Goal: Task Accomplishment & Management: Manage account settings

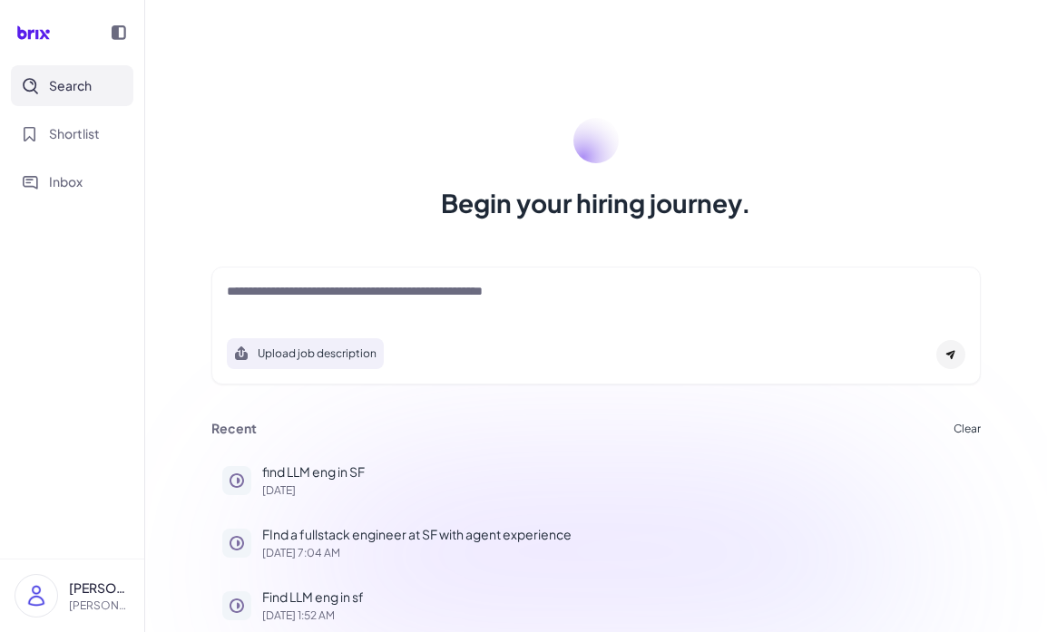
scroll to position [8, 0]
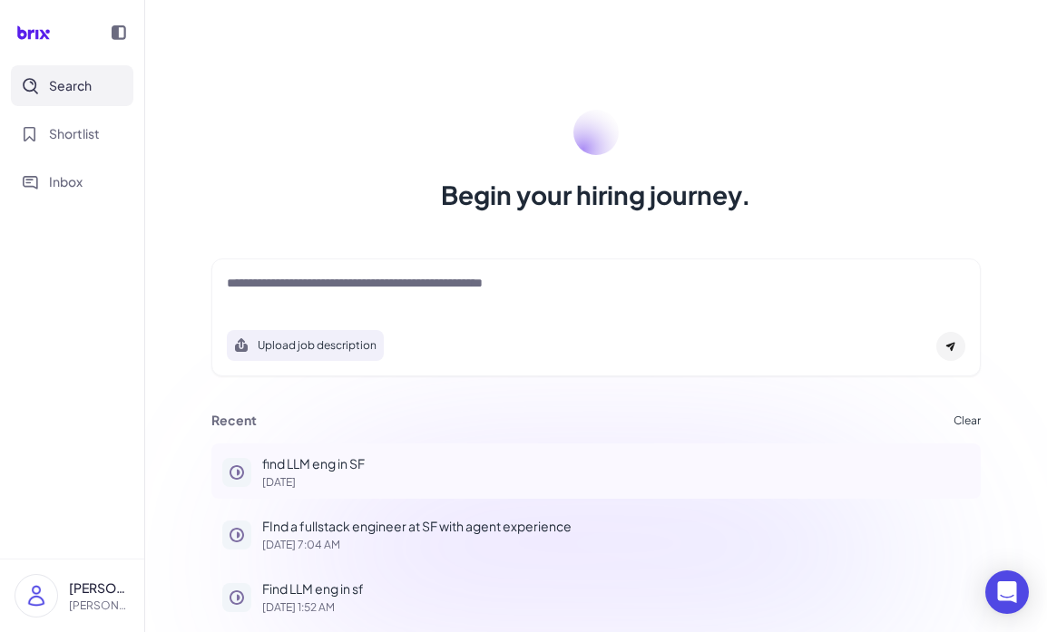
click at [349, 474] on div "find LLM eng in SF [DATE]" at bounding box center [615, 471] width 707 height 34
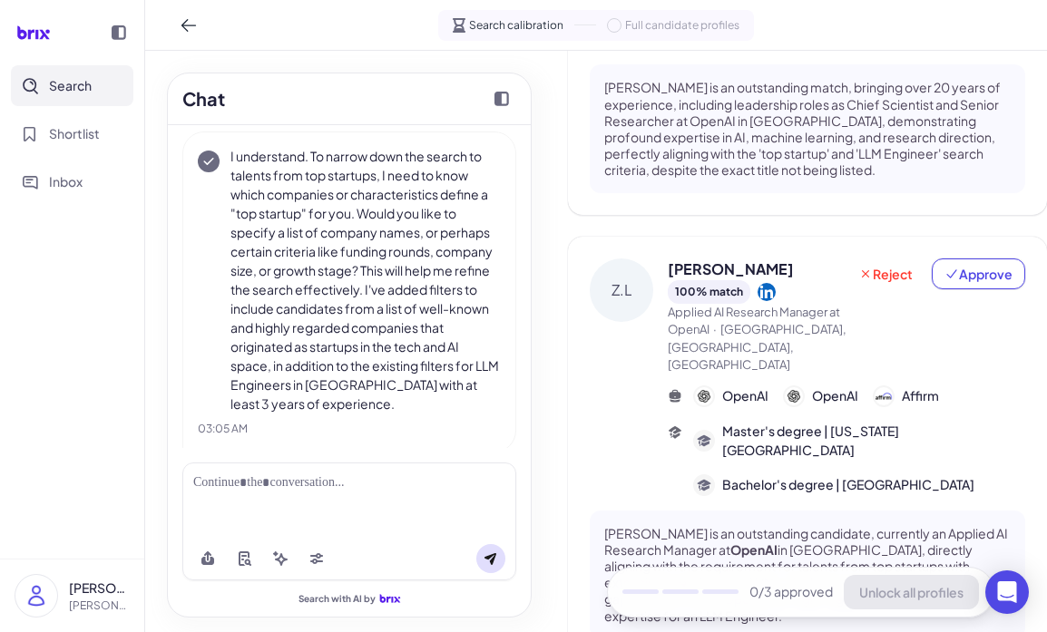
scroll to position [755, 0]
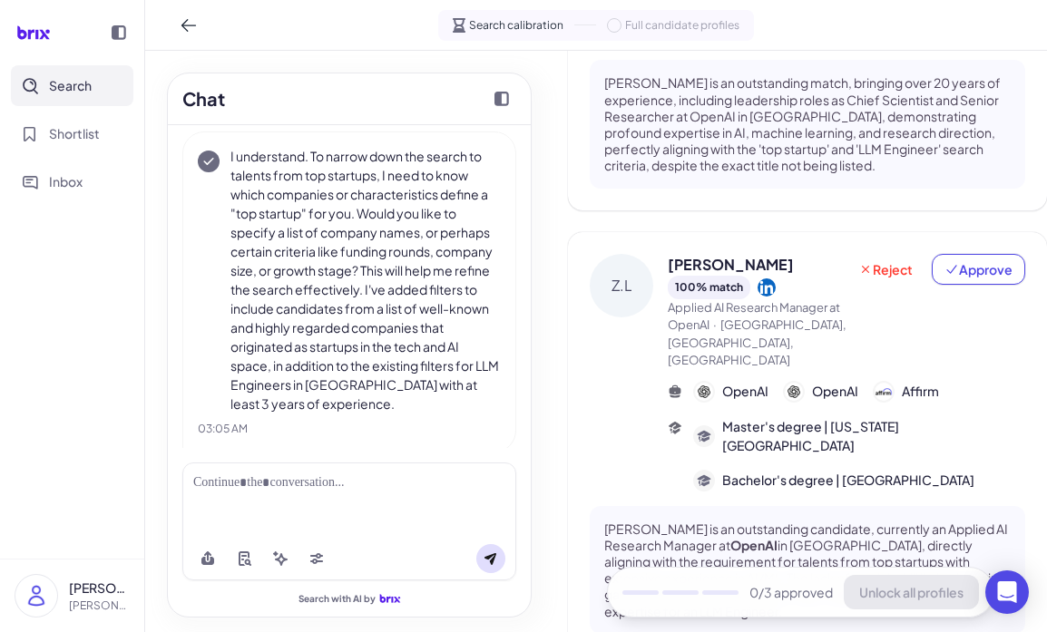
click at [120, 42] on div at bounding box center [119, 33] width 36 height 36
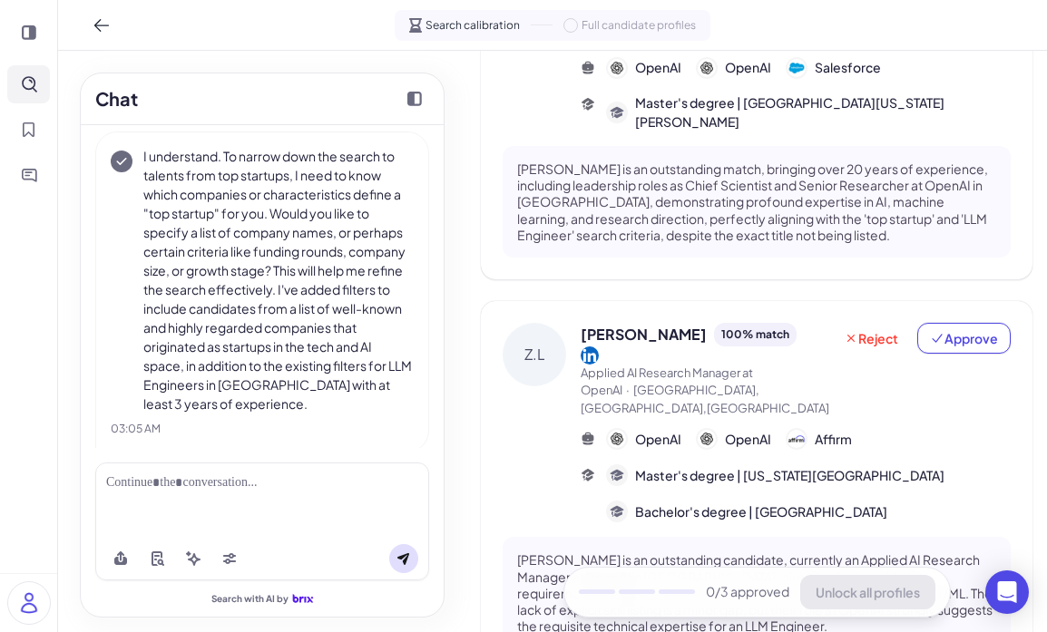
scroll to position [0, 0]
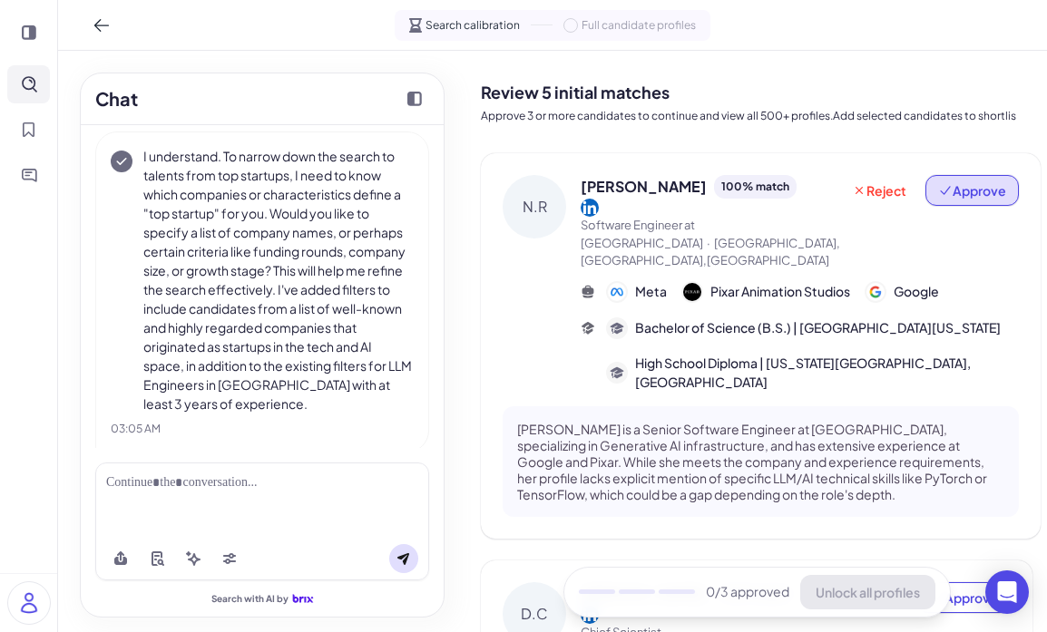
click at [986, 184] on span "Approve" at bounding box center [972, 190] width 68 height 18
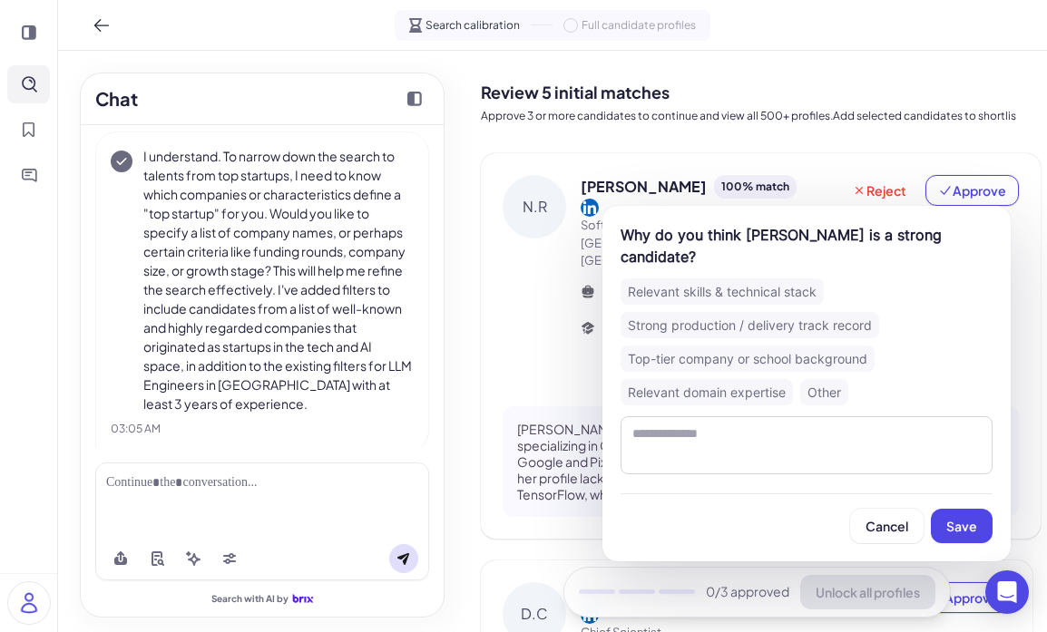
click at [784, 278] on div "Relevant skills & technical stack" at bounding box center [721, 291] width 203 height 26
click at [955, 514] on button "Save" at bounding box center [962, 526] width 62 height 34
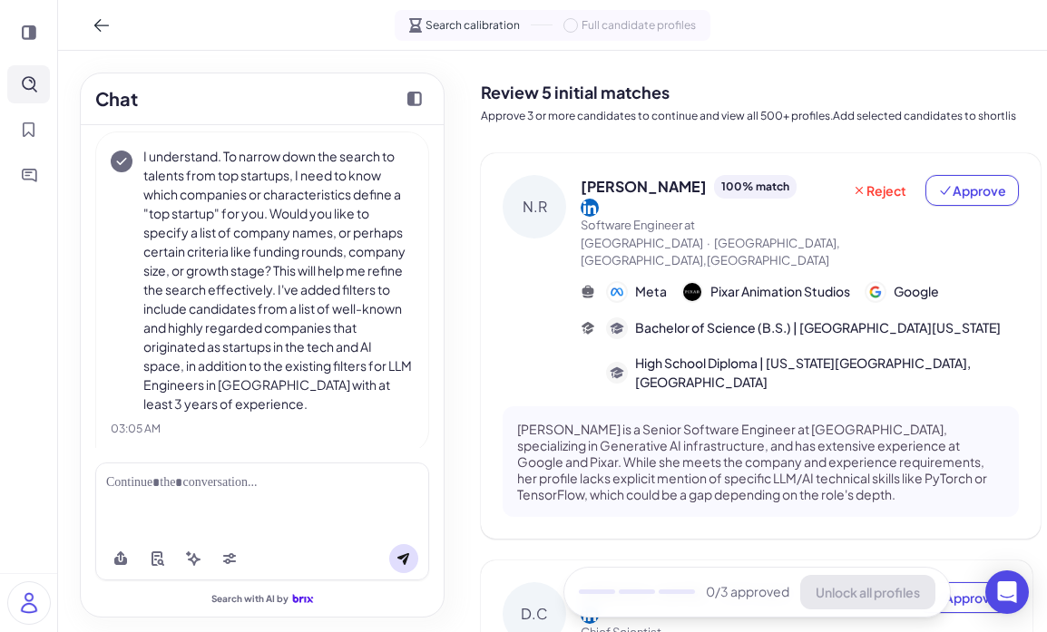
scroll to position [221, 0]
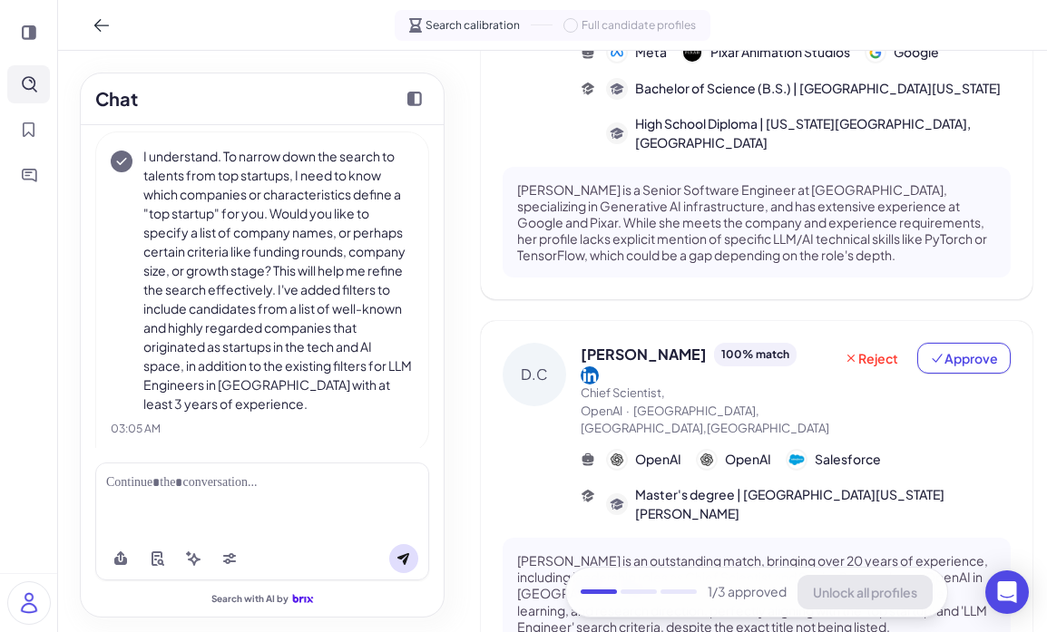
click at [960, 321] on div "[PERSON_NAME] 100 % match Chief Scientist, OpenAI · [GEOGRAPHIC_DATA],[GEOGRAPH…" at bounding box center [756, 495] width 551 height 349
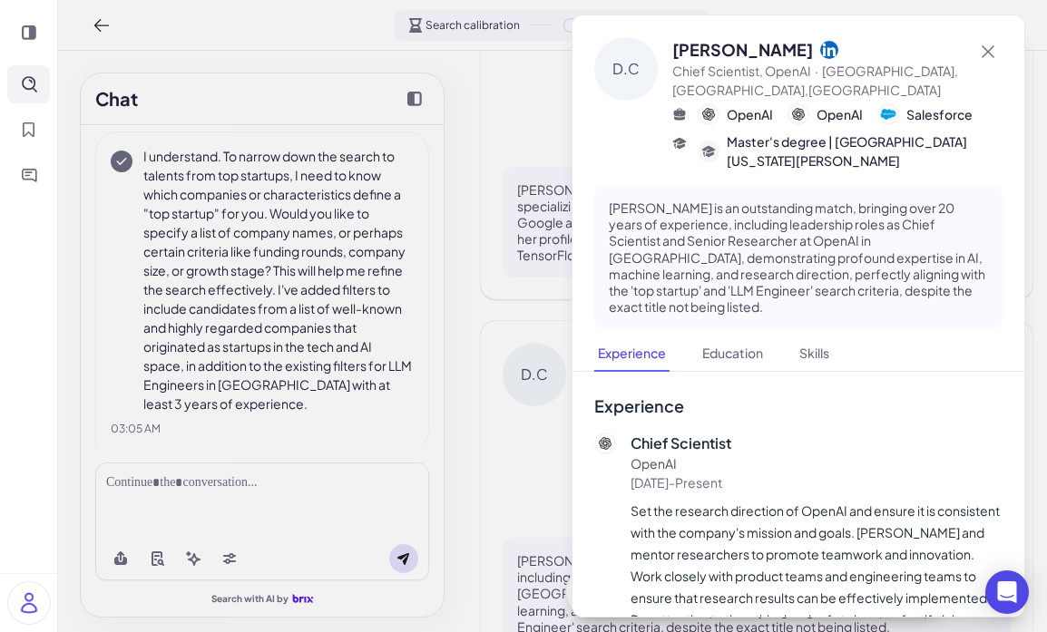
click at [961, 337] on nav "Experience Education Skills" at bounding box center [798, 354] width 408 height 35
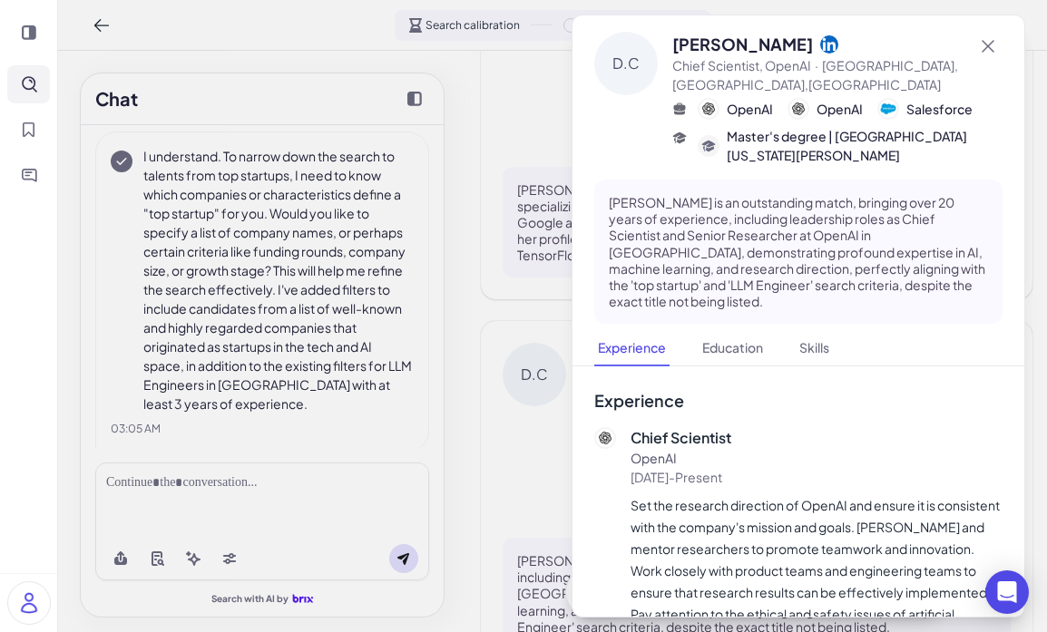
scroll to position [0, 0]
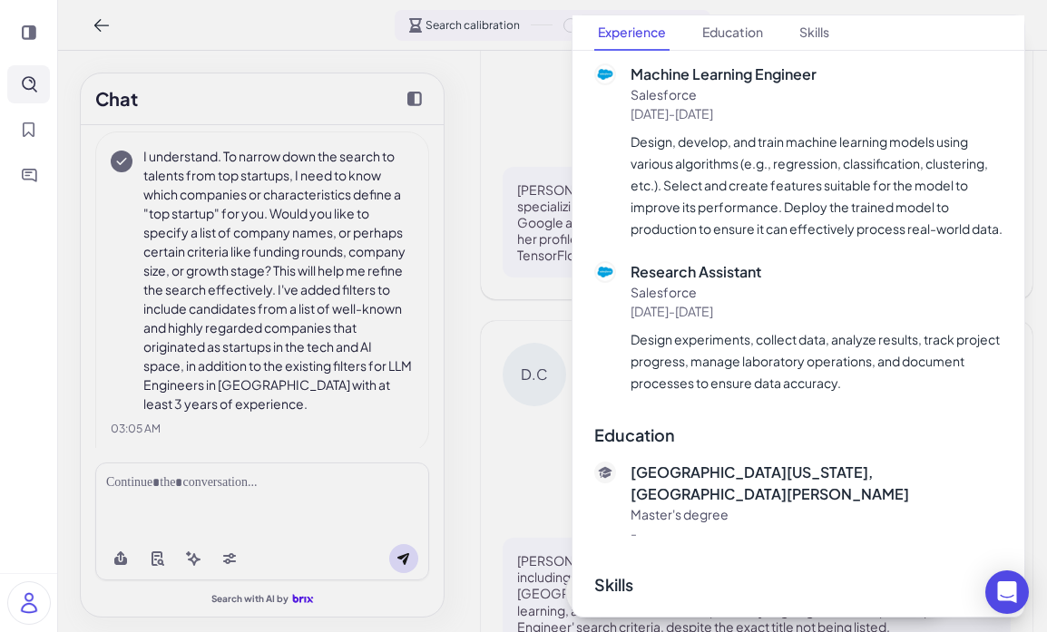
click at [830, 302] on p "Salesforce" at bounding box center [816, 292] width 372 height 19
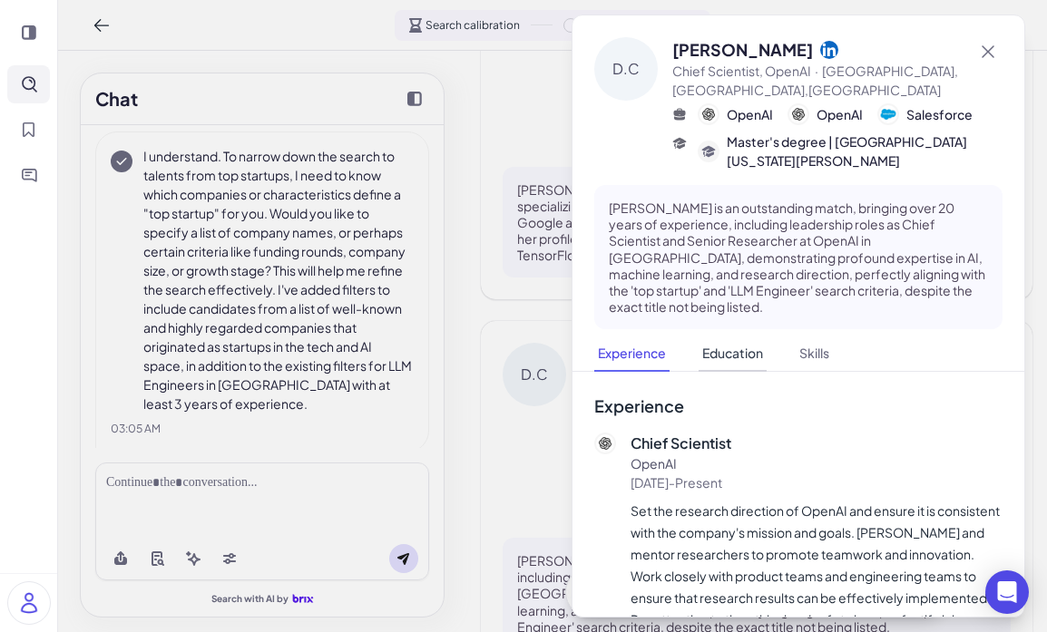
click at [739, 337] on button "Education" at bounding box center [732, 354] width 68 height 35
click at [701, 218] on p "[PERSON_NAME] is an outstanding match, bringing over 20 years of experience, in…" at bounding box center [798, 257] width 379 height 115
click at [720, 264] on p "[PERSON_NAME] is an outstanding match, bringing over 20 years of experience, in…" at bounding box center [798, 257] width 379 height 115
click at [732, 338] on button "Education" at bounding box center [732, 354] width 68 height 35
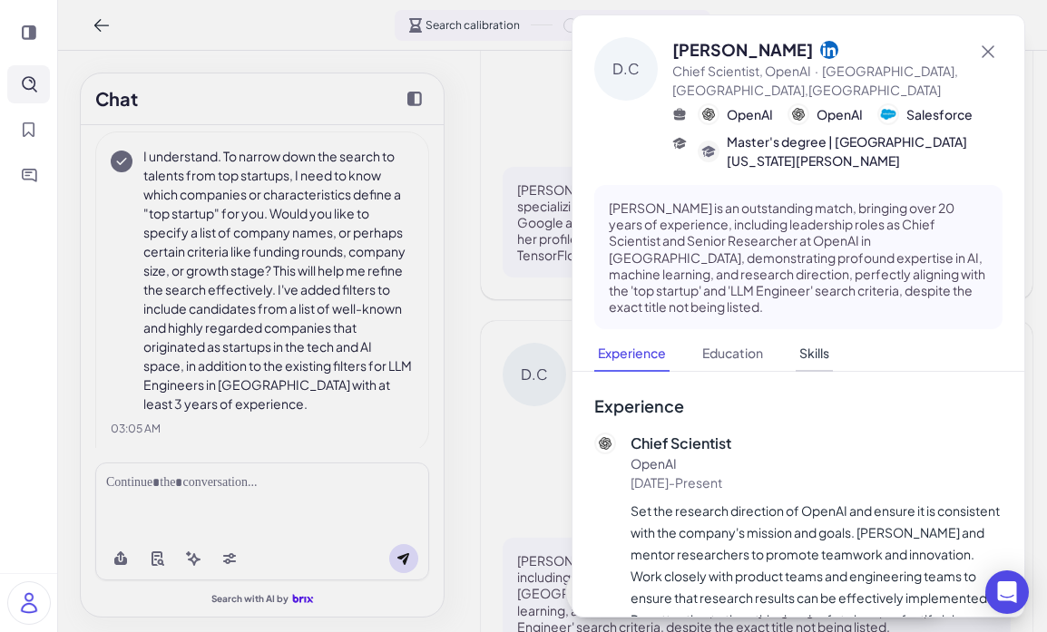
click at [815, 337] on button "Skills" at bounding box center [813, 354] width 37 height 35
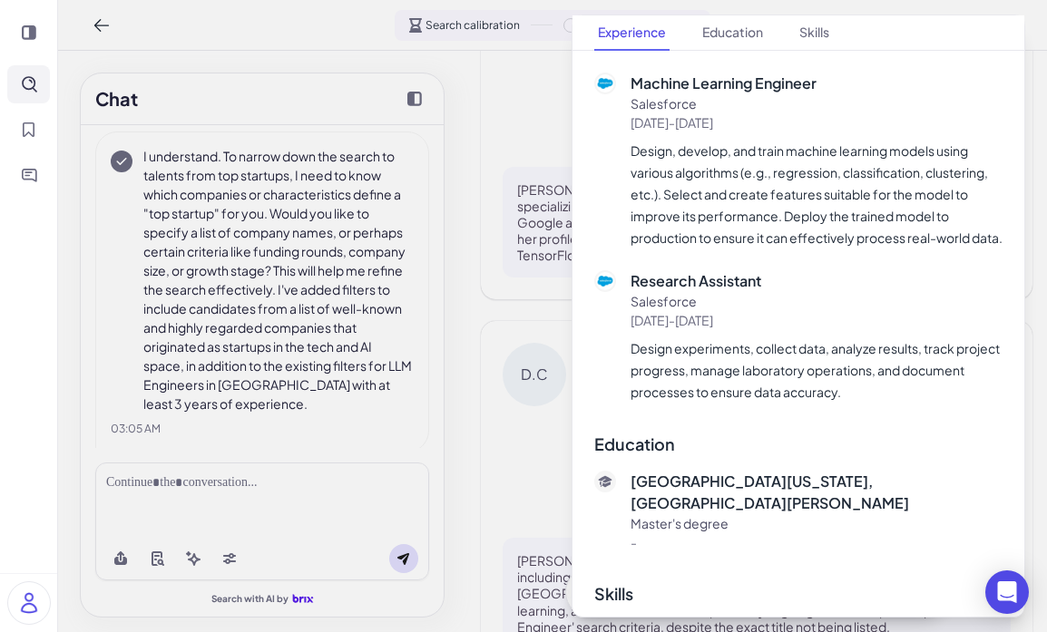
scroll to position [1049, 0]
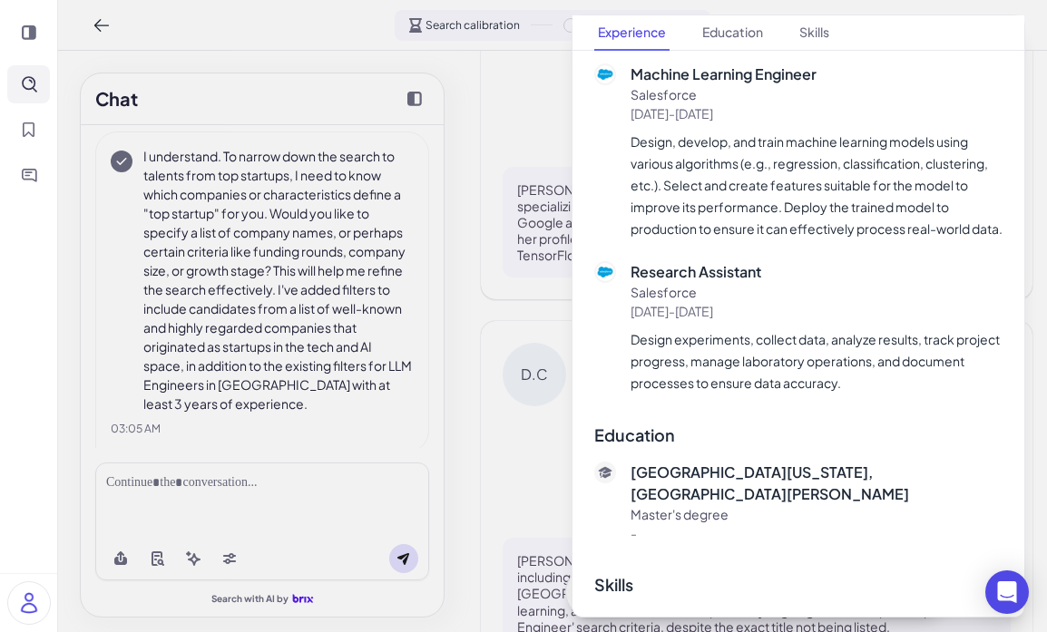
click at [453, 565] on div at bounding box center [523, 316] width 1047 height 632
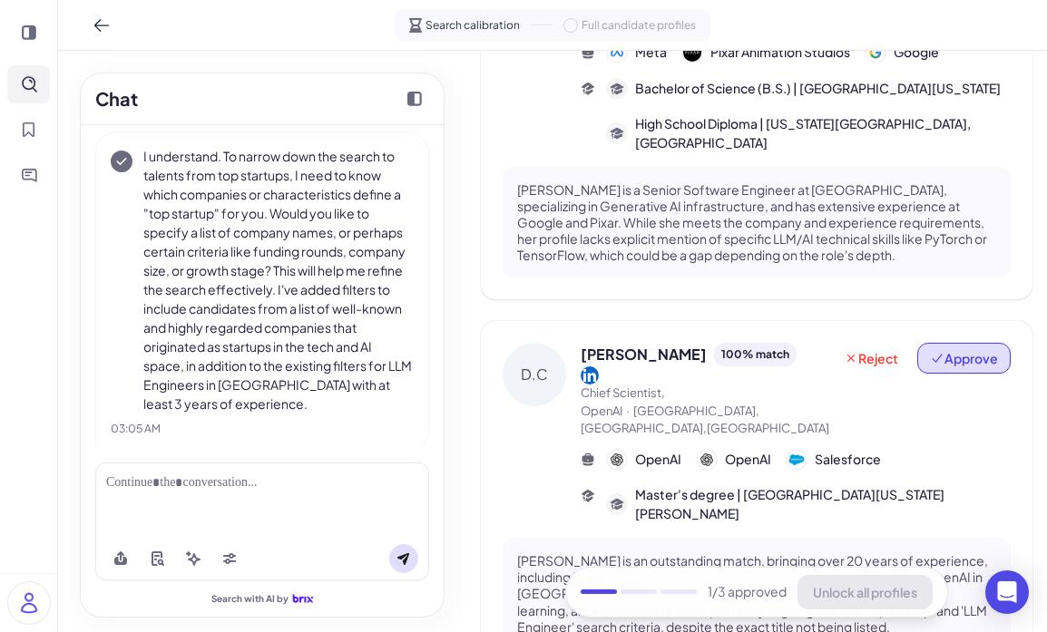
click at [968, 349] on span "Approve" at bounding box center [964, 358] width 68 height 18
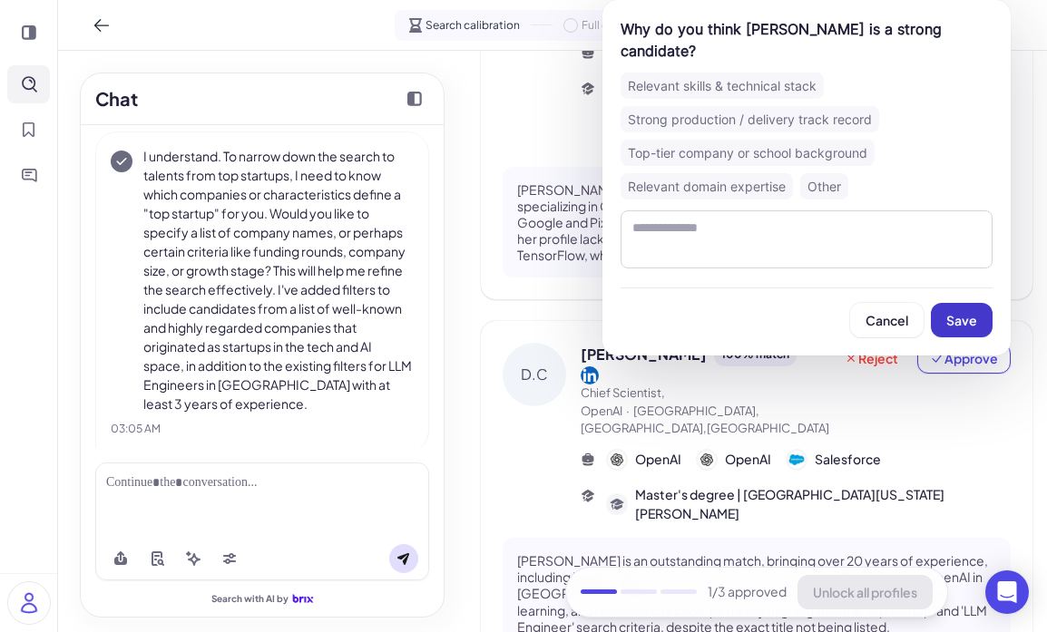
click at [962, 312] on span "Save" at bounding box center [961, 320] width 31 height 16
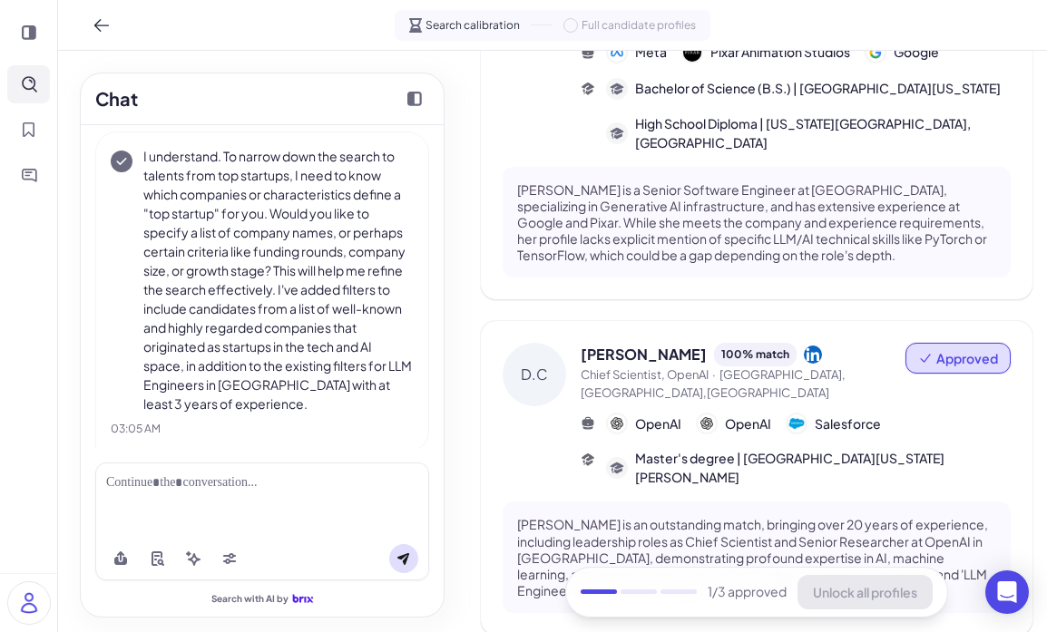
scroll to position [378, 0]
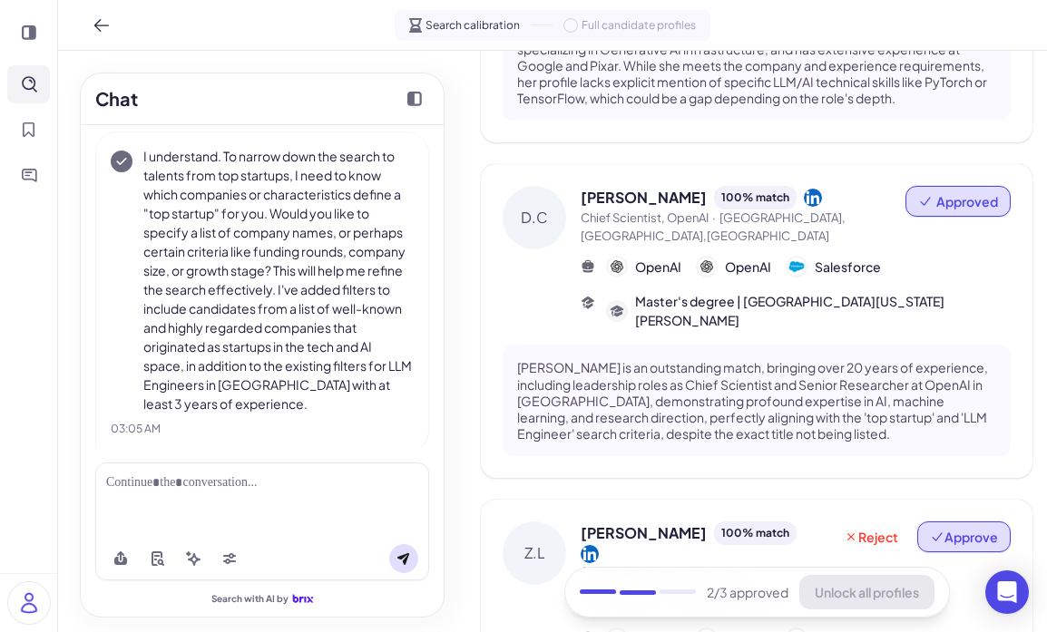
click at [961, 528] on span "Approve" at bounding box center [964, 537] width 68 height 18
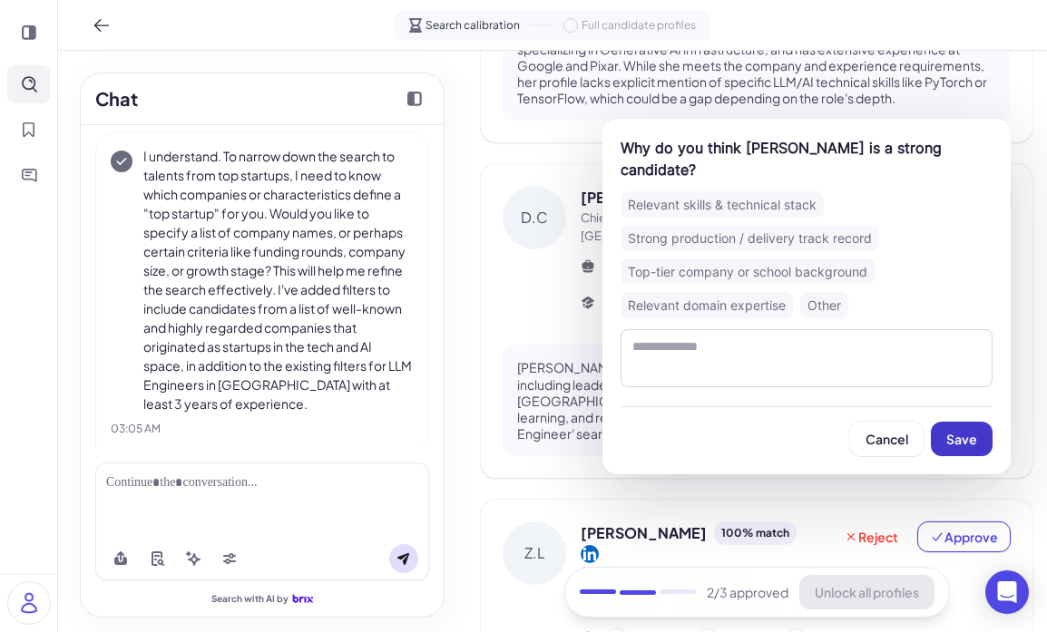
click at [968, 431] on span "Save" at bounding box center [961, 439] width 31 height 16
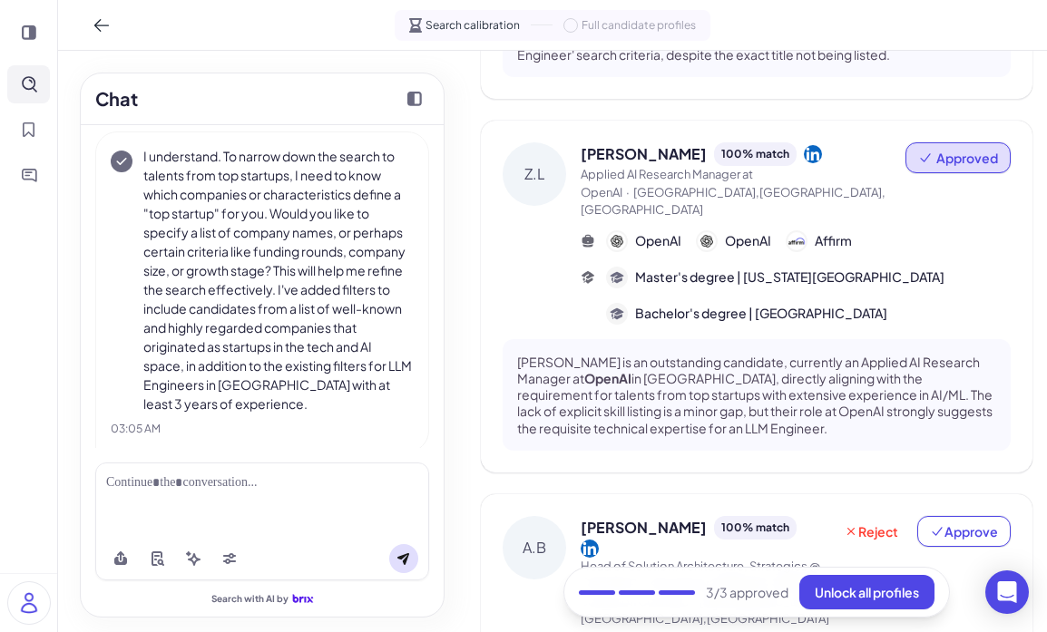
scroll to position [847, 0]
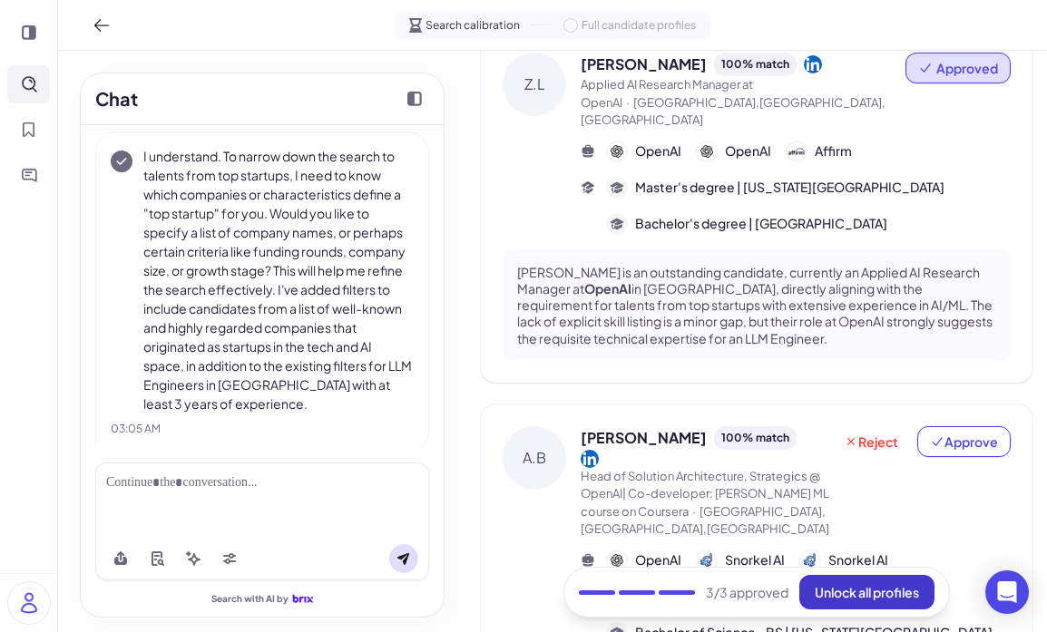
click at [896, 600] on button "Unlock all profiles" at bounding box center [866, 592] width 135 height 34
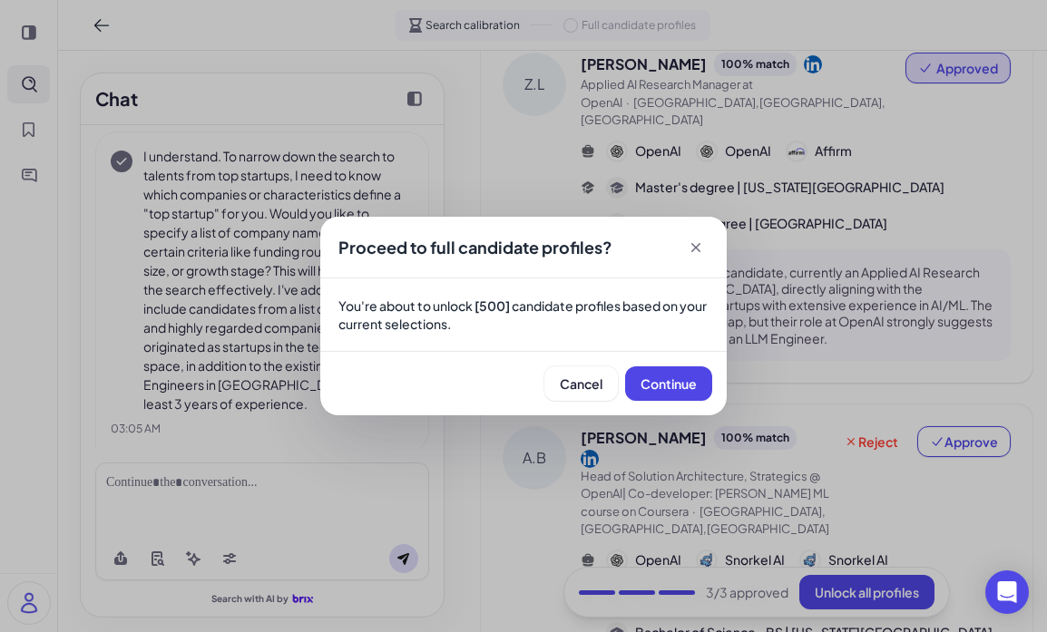
click at [667, 363] on div "Cancel Continue" at bounding box center [523, 383] width 406 height 64
click at [667, 385] on span "Continue" at bounding box center [668, 384] width 56 height 16
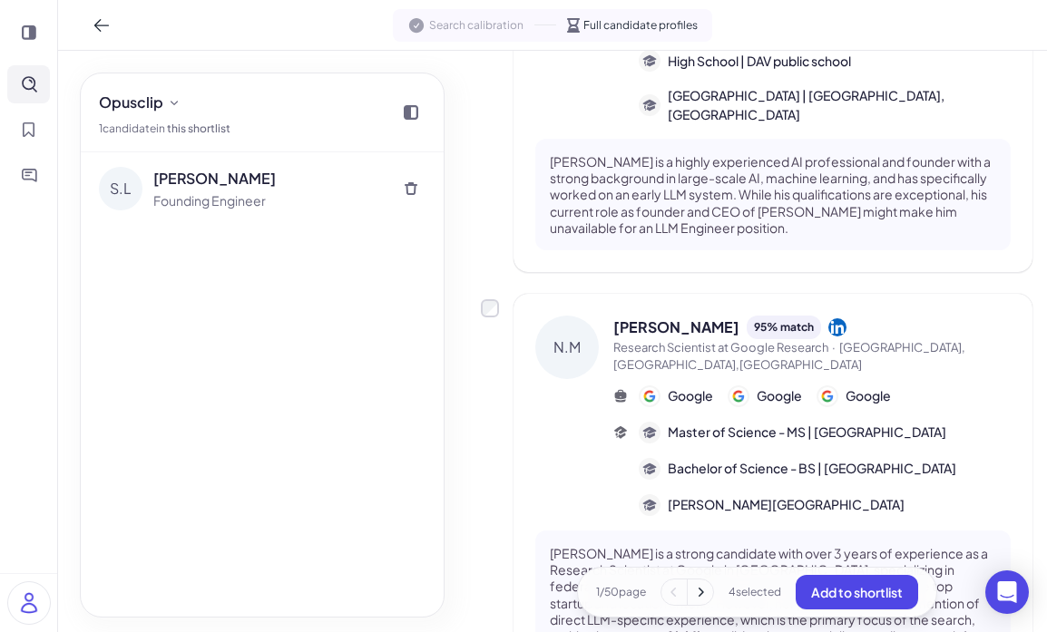
scroll to position [2477, 0]
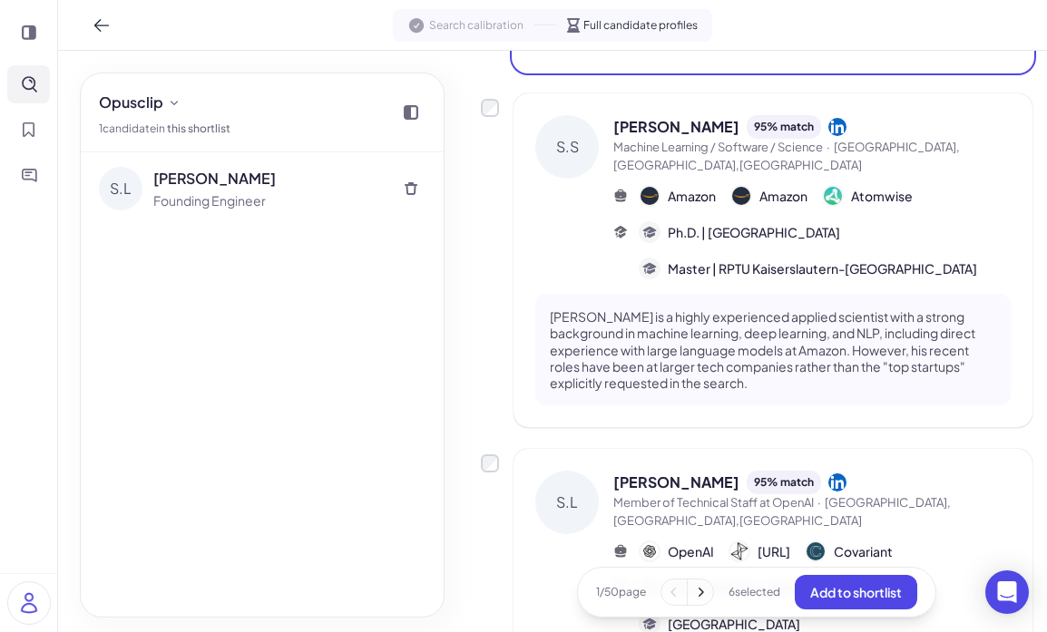
scroll to position [3453, 0]
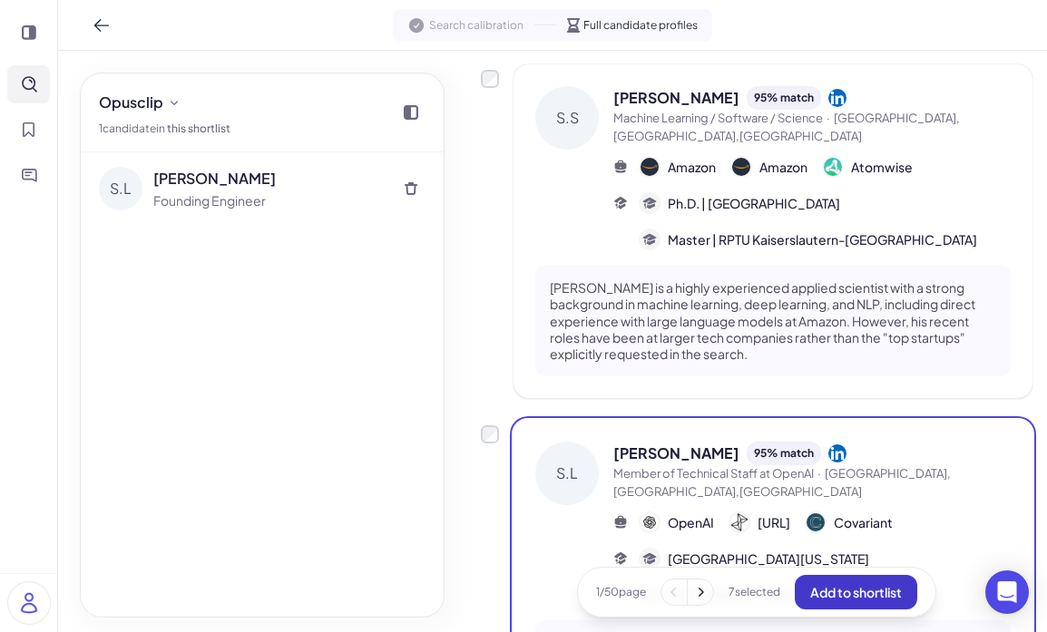
click at [875, 605] on button "Add to shortlist" at bounding box center [856, 592] width 122 height 34
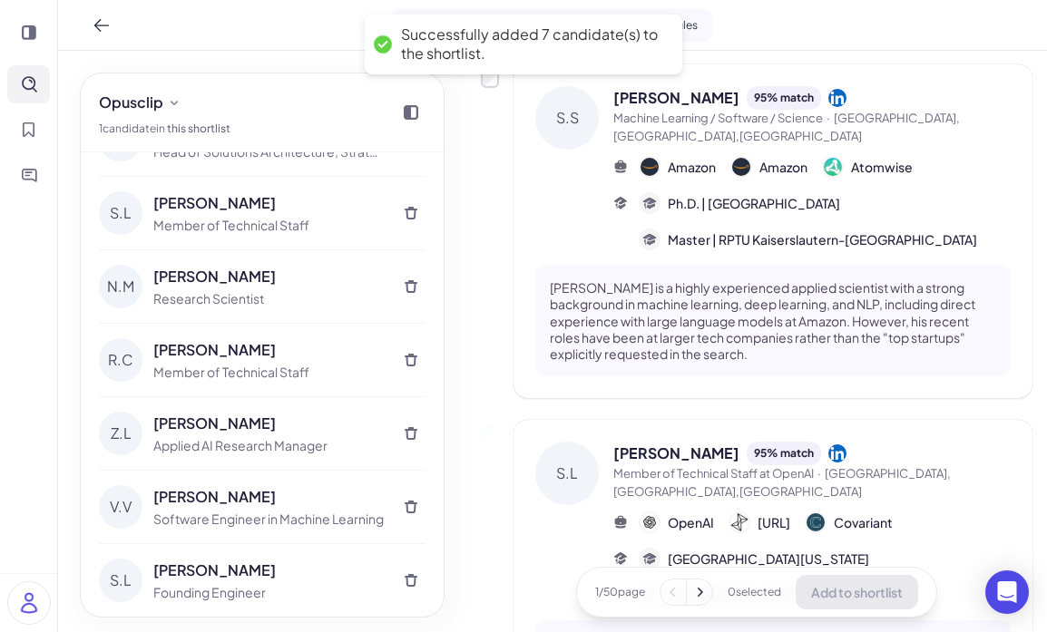
scroll to position [0, 0]
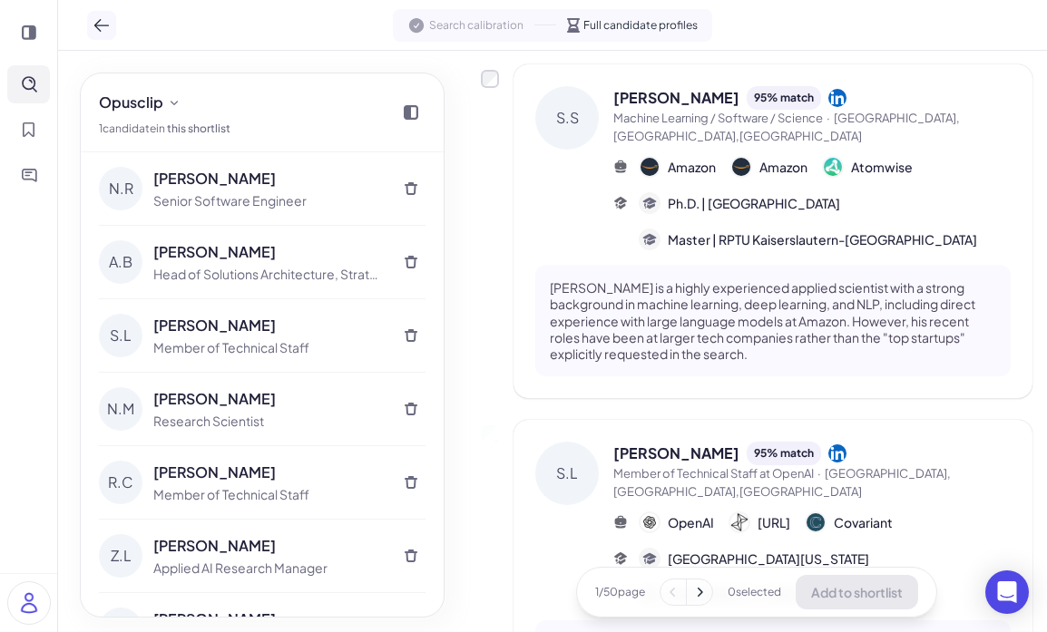
click at [102, 25] on icon at bounding box center [102, 25] width 18 height 18
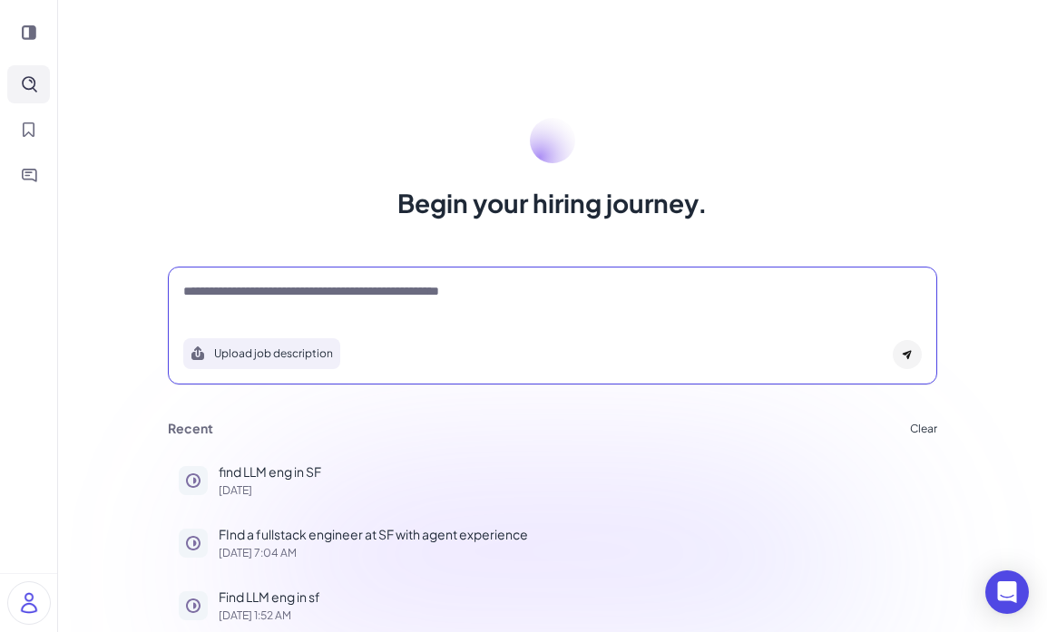
click at [265, 292] on textarea at bounding box center [552, 293] width 738 height 22
type textarea "*"
click at [417, 299] on textarea at bounding box center [552, 293] width 738 height 22
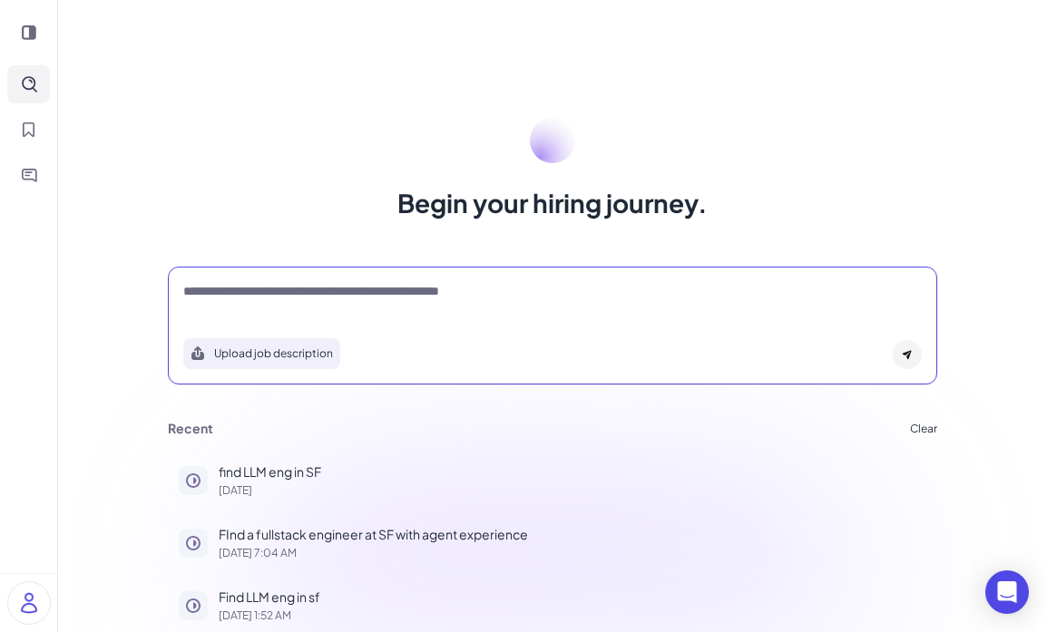
scroll to position [8, 0]
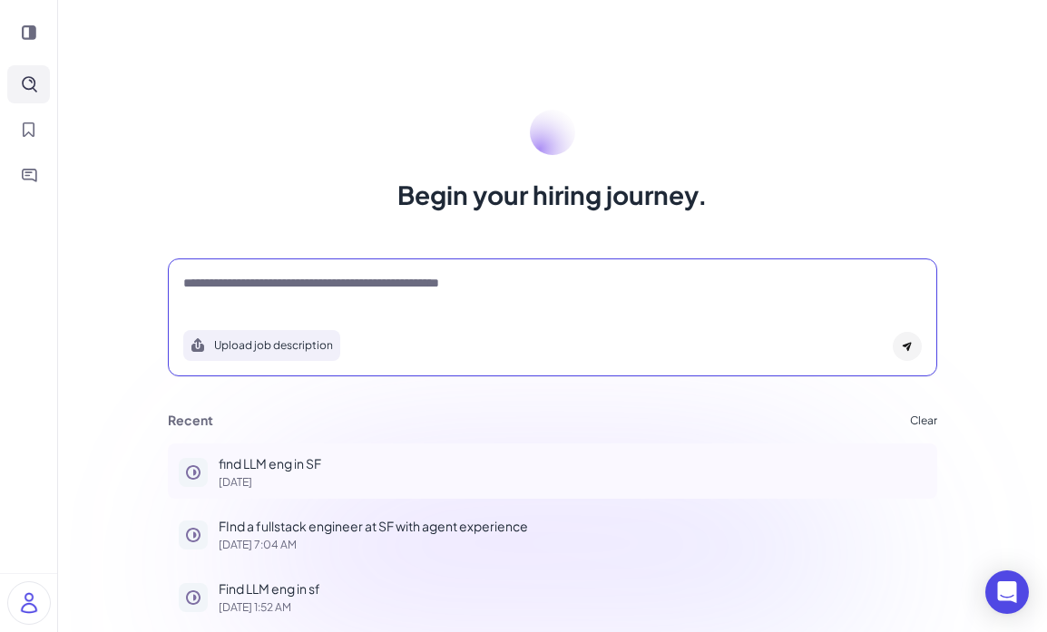
click at [275, 478] on p "[DATE]" at bounding box center [572, 482] width 707 height 11
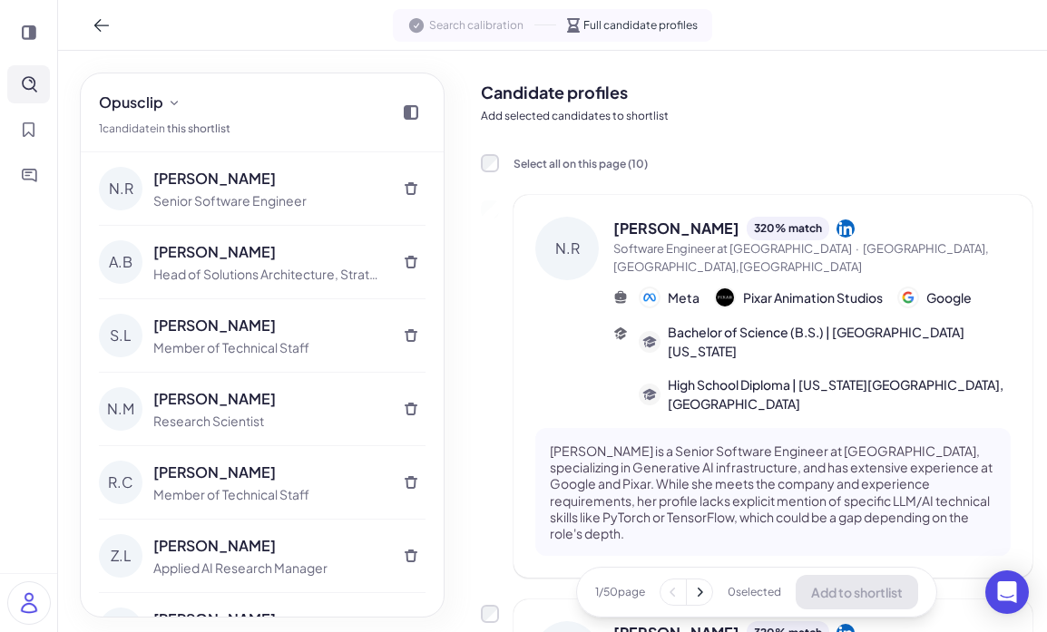
scroll to position [122, 0]
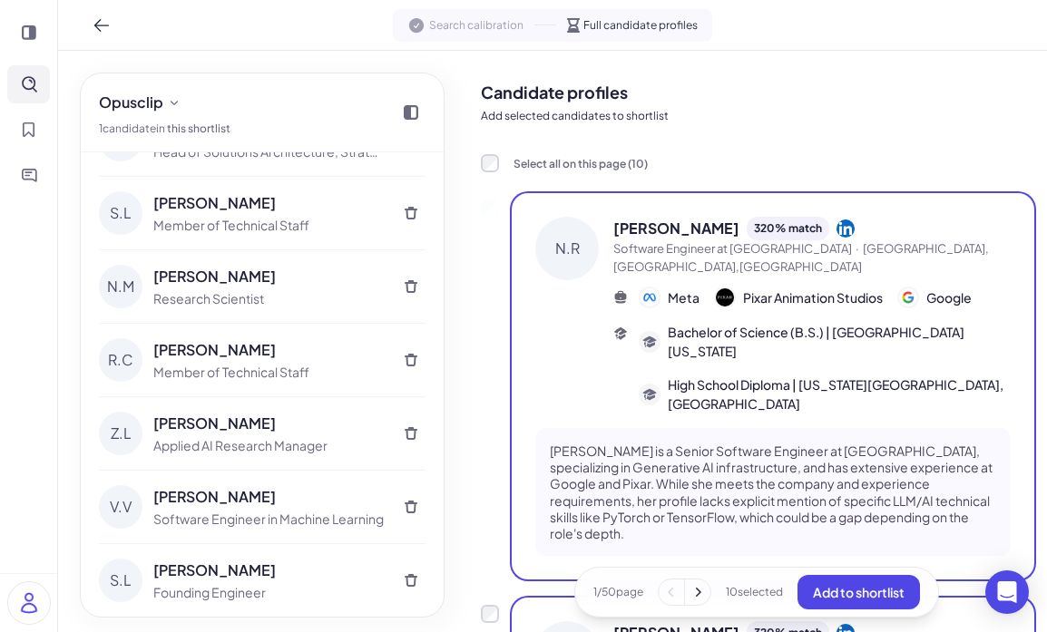
click at [867, 610] on div "1 / 50 page 10 selected Add to shortlist" at bounding box center [756, 592] width 365 height 51
click at [867, 589] on span "Add to shortlist" at bounding box center [859, 592] width 92 height 16
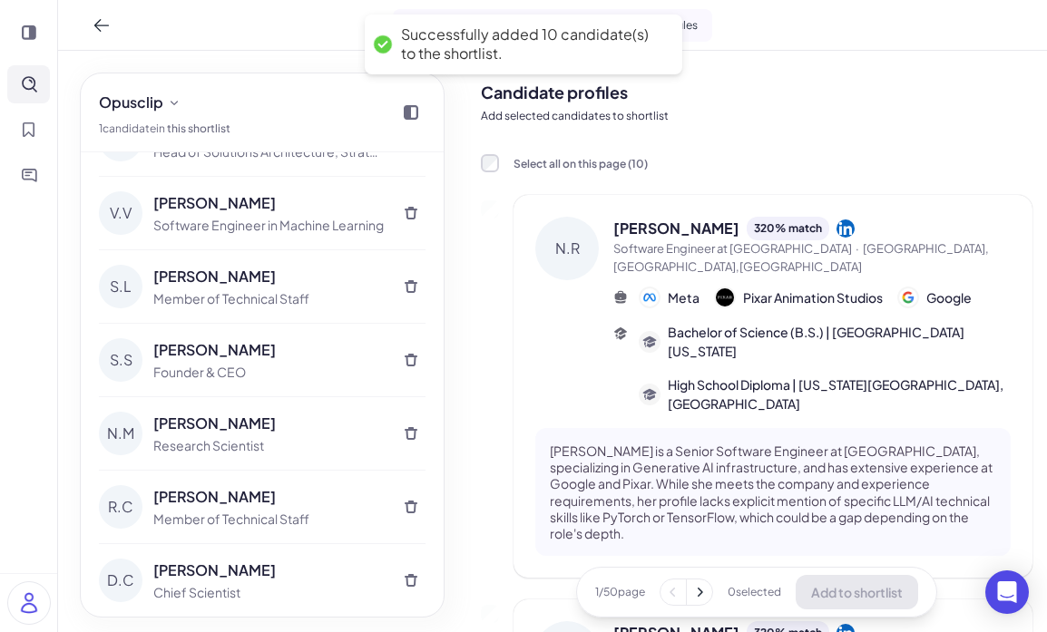
scroll to position [343, 0]
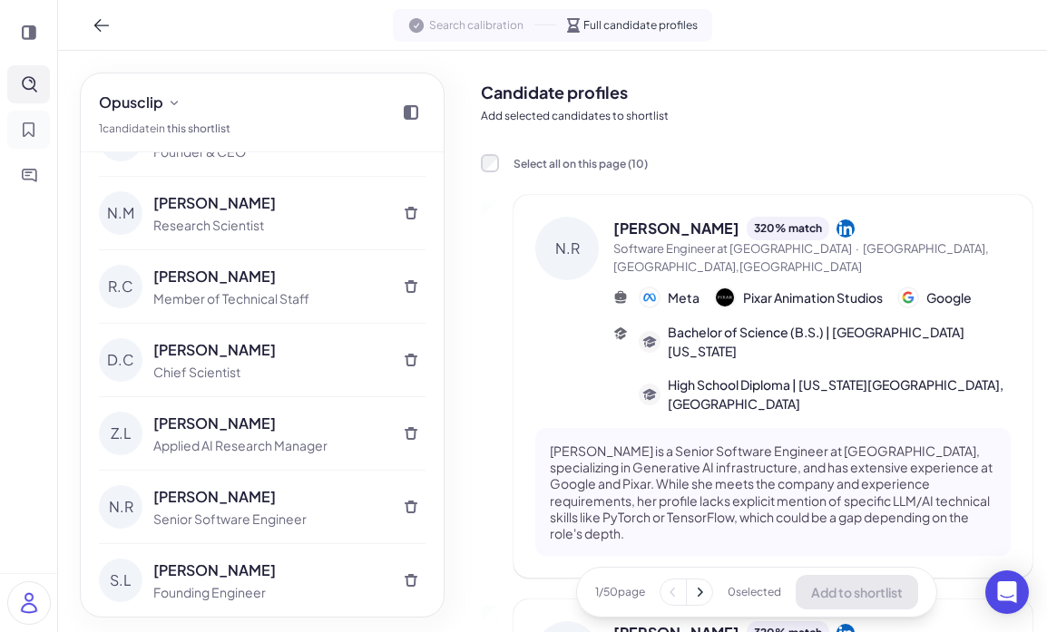
click at [30, 131] on icon "Shortlist" at bounding box center [29, 130] width 16 height 16
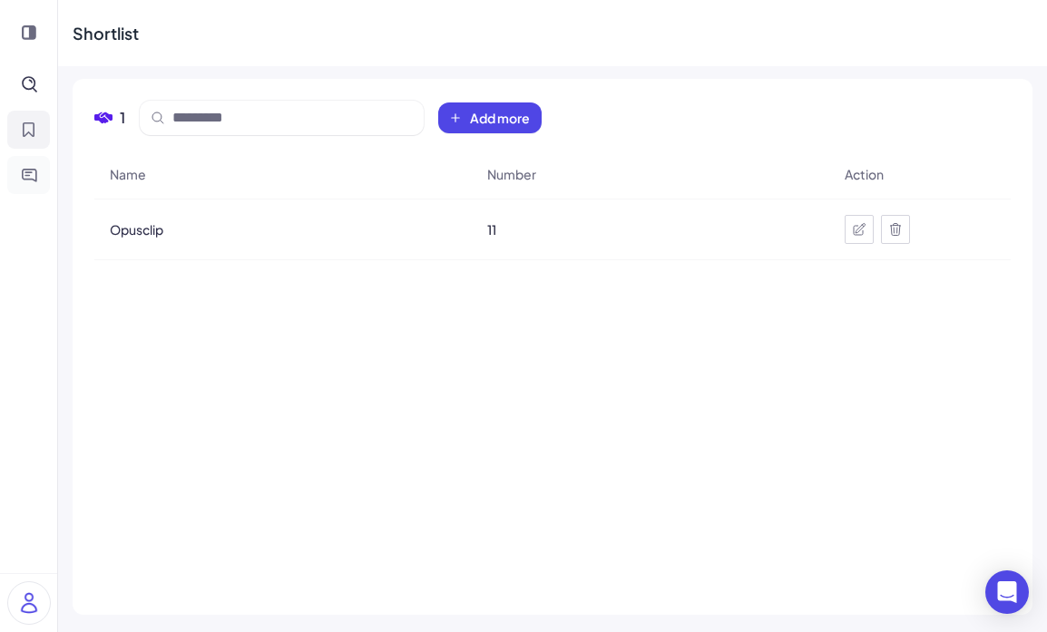
click at [34, 183] on button "Inbox" at bounding box center [28, 175] width 43 height 38
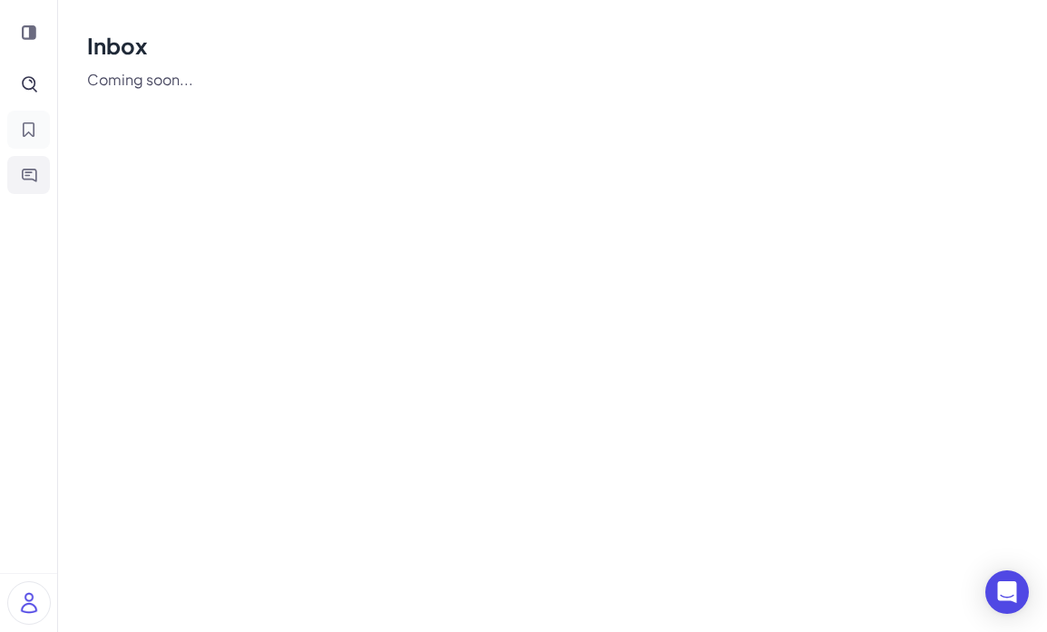
click at [35, 137] on icon "Shortlist" at bounding box center [29, 130] width 16 height 16
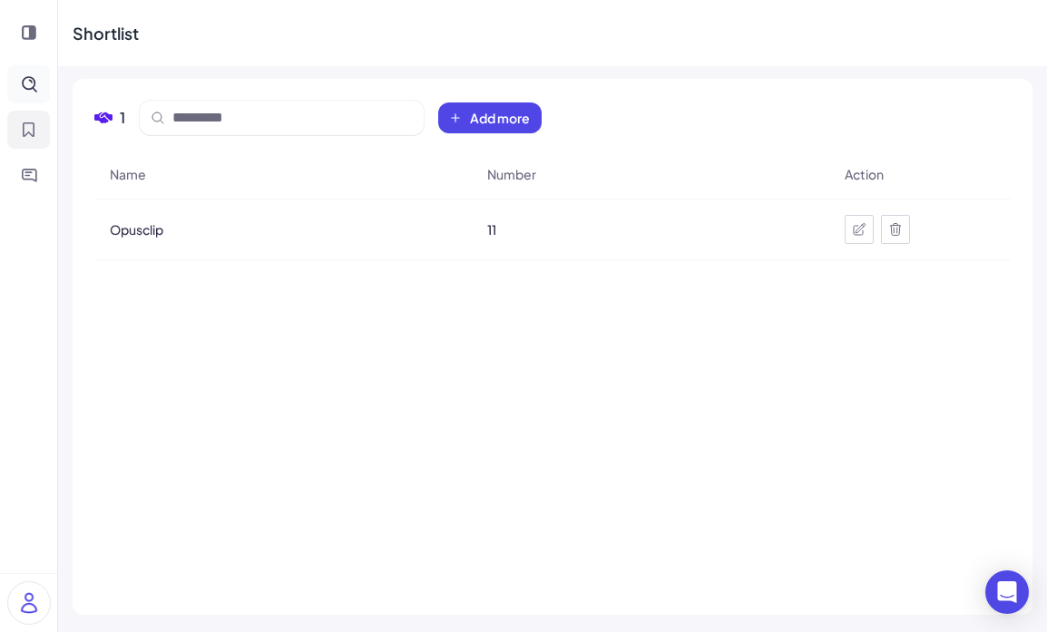
click at [34, 101] on button "Search" at bounding box center [28, 84] width 43 height 38
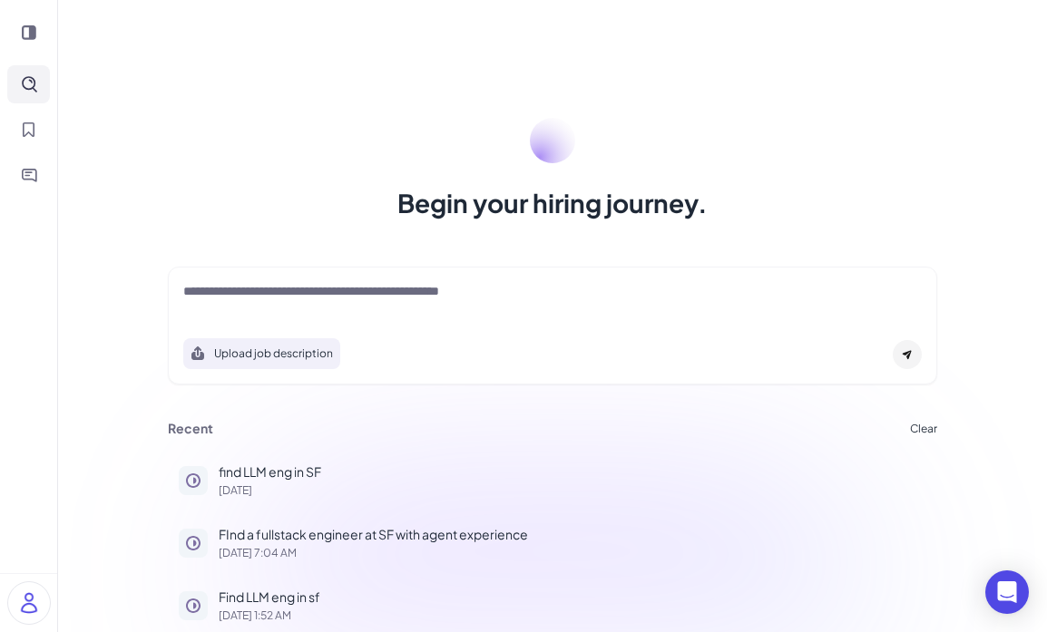
scroll to position [8, 0]
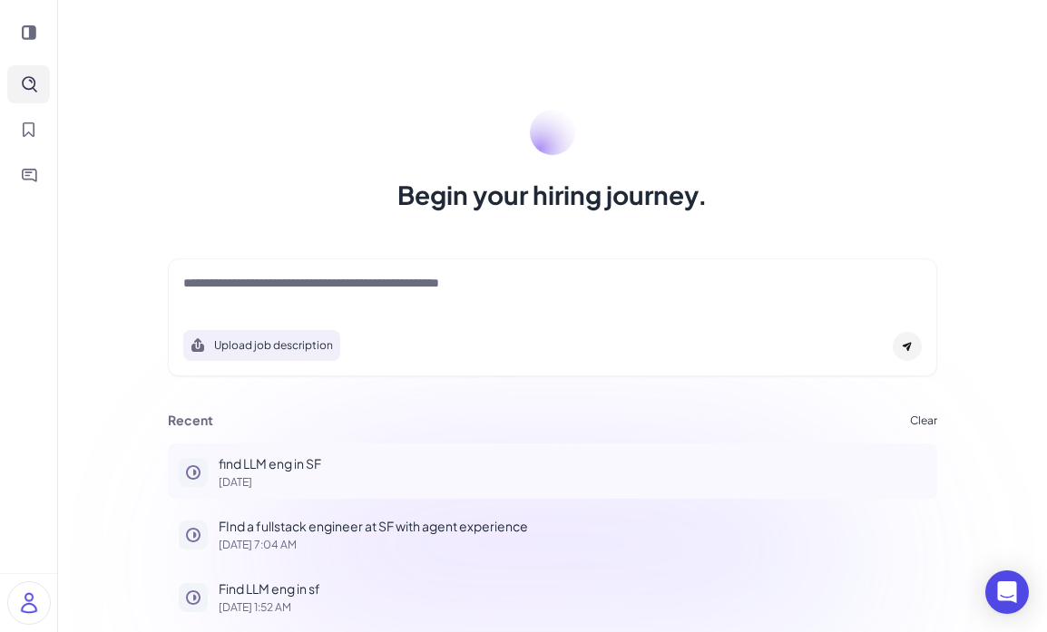
click at [310, 480] on p "[DATE]" at bounding box center [572, 482] width 707 height 11
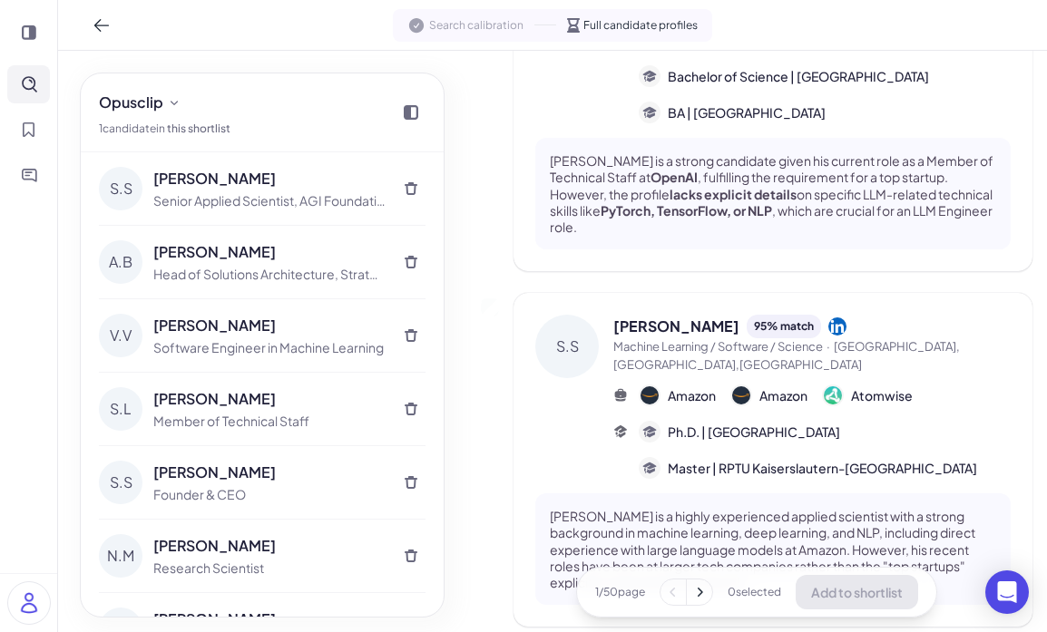
scroll to position [3453, 0]
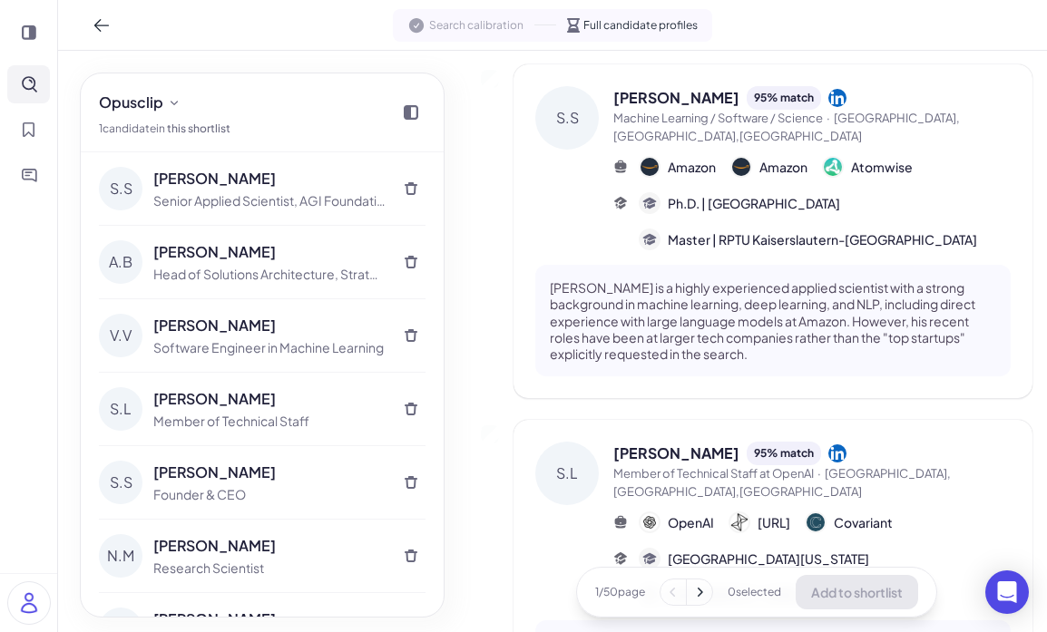
click at [698, 598] on icon at bounding box center [699, 592] width 18 height 18
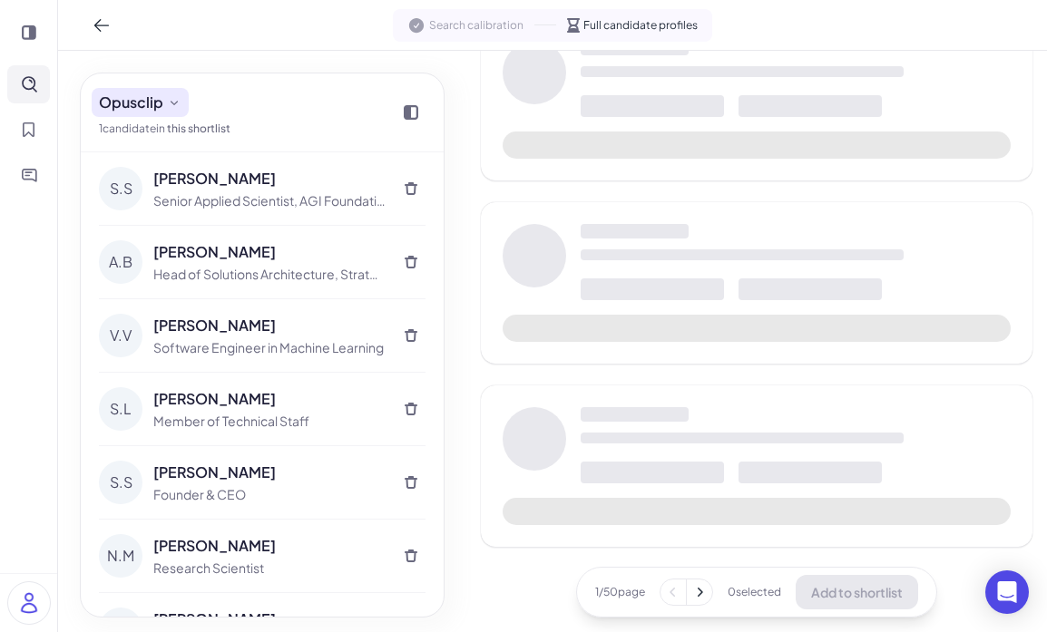
click at [162, 108] on button "Opusclip" at bounding box center [140, 102] width 97 height 29
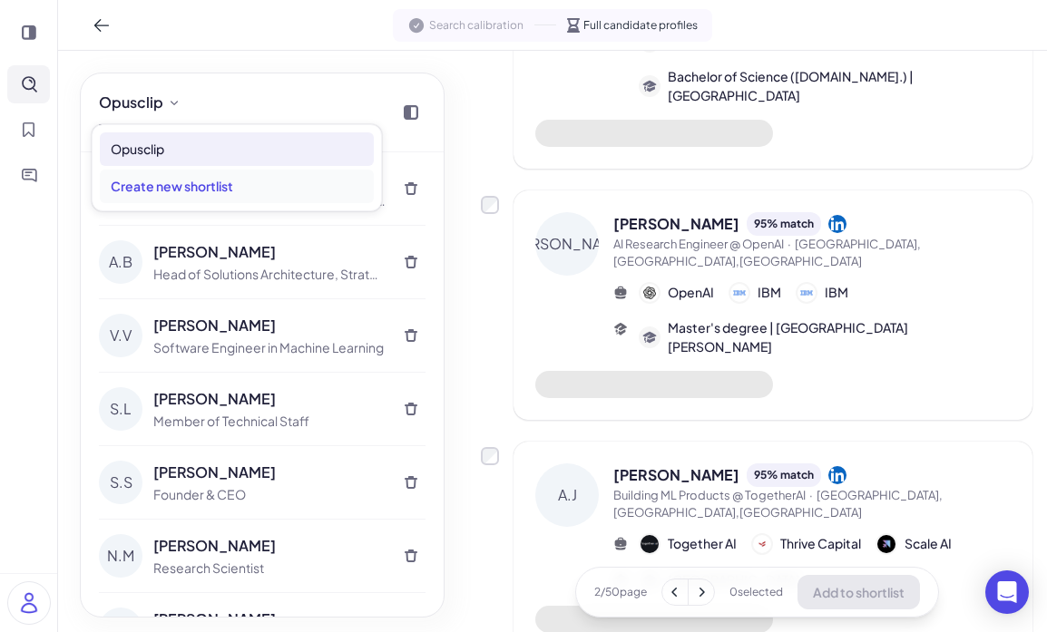
click at [306, 188] on div "Create new shortlist" at bounding box center [237, 187] width 274 height 34
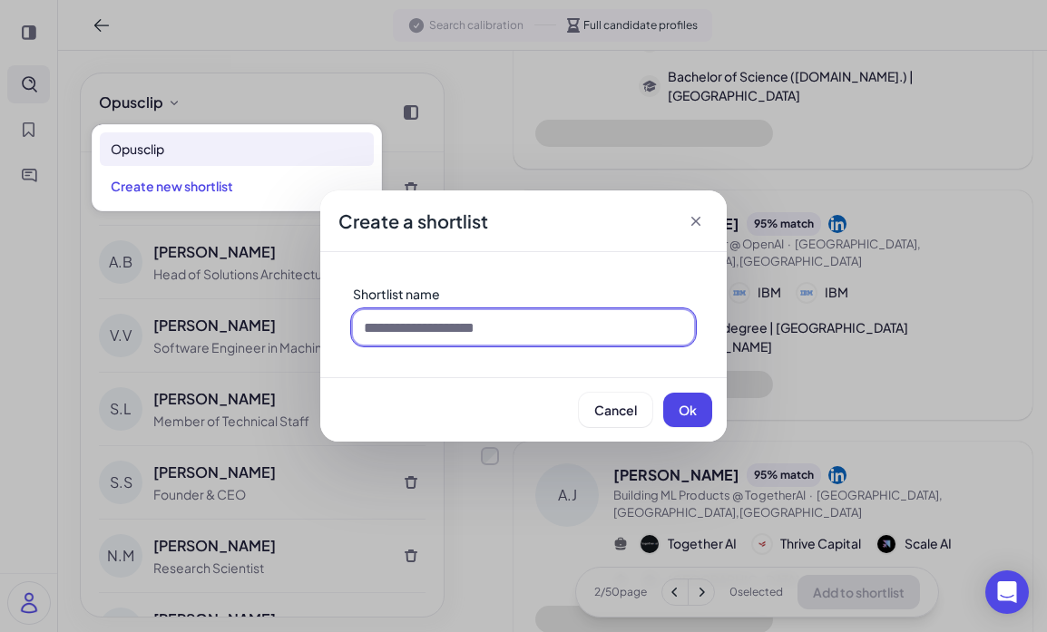
click at [555, 332] on input at bounding box center [523, 327] width 341 height 34
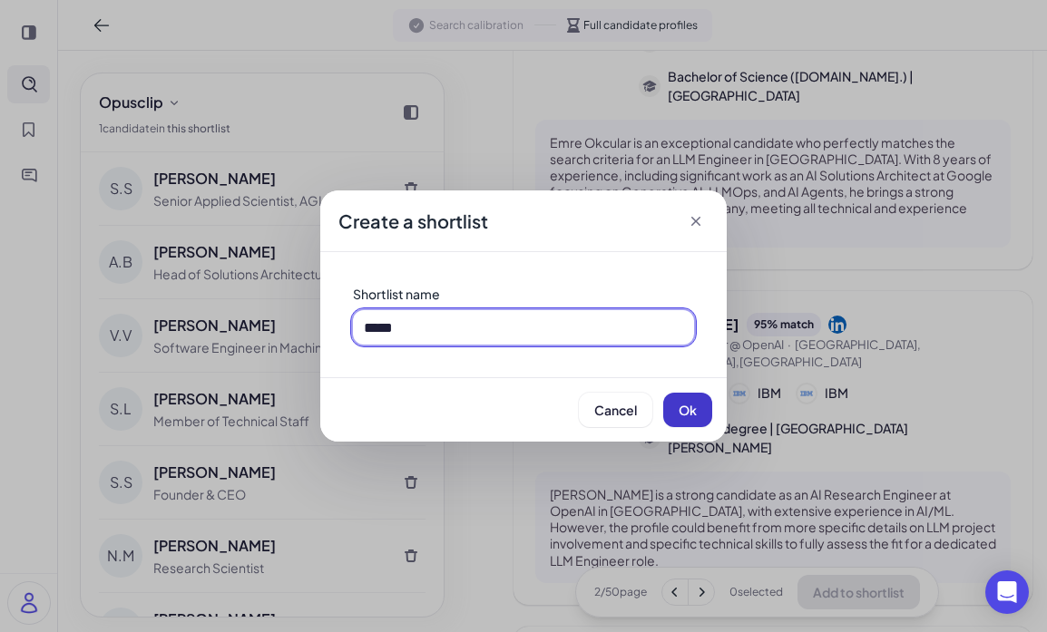
type input "*****"
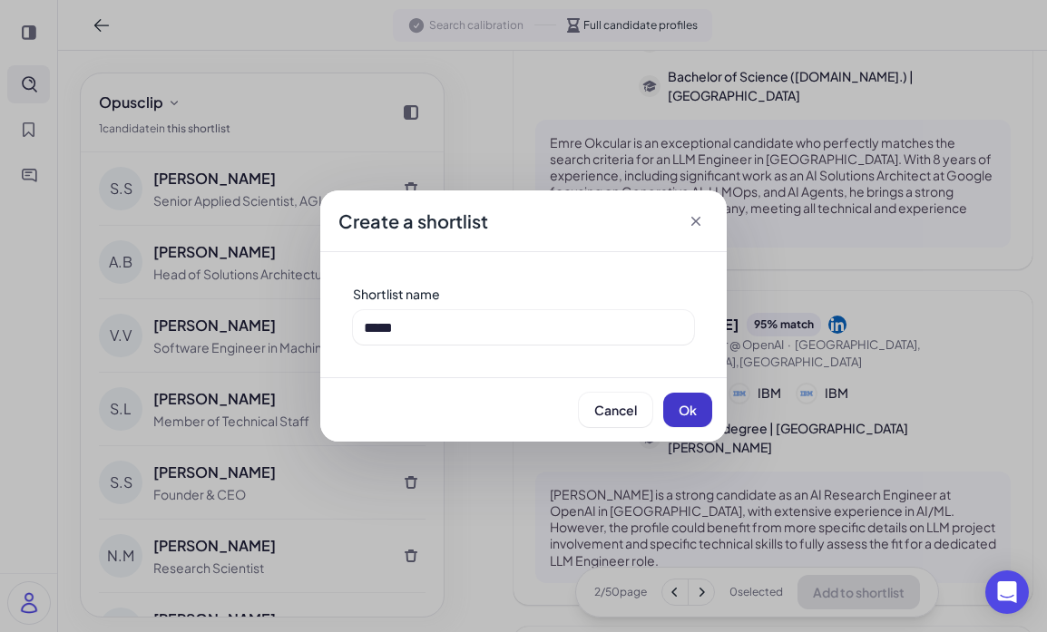
click at [706, 403] on button "Ok" at bounding box center [687, 410] width 49 height 34
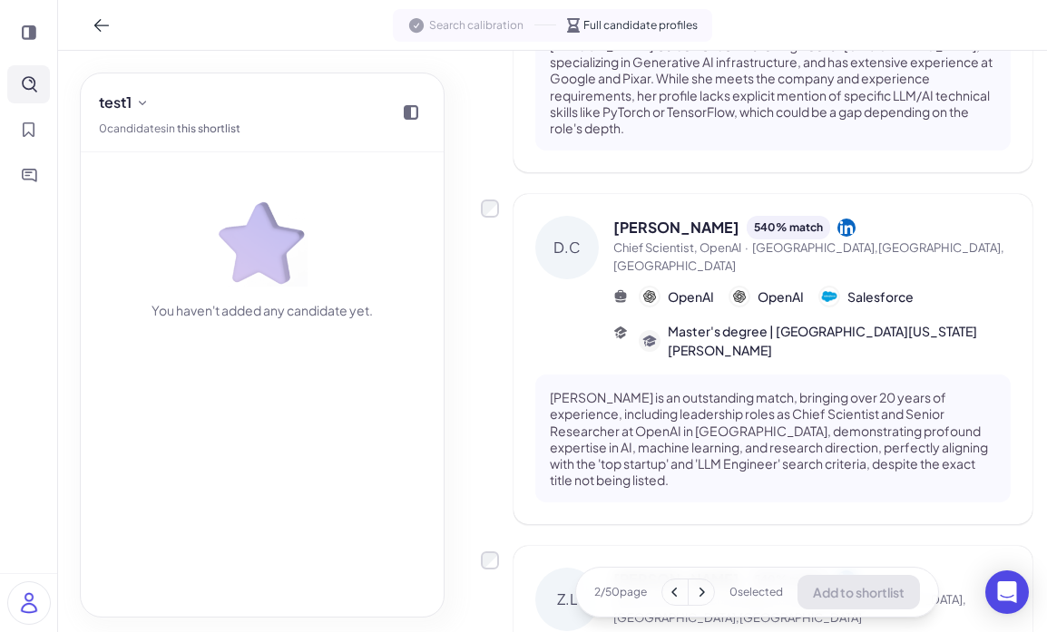
scroll to position [0, 0]
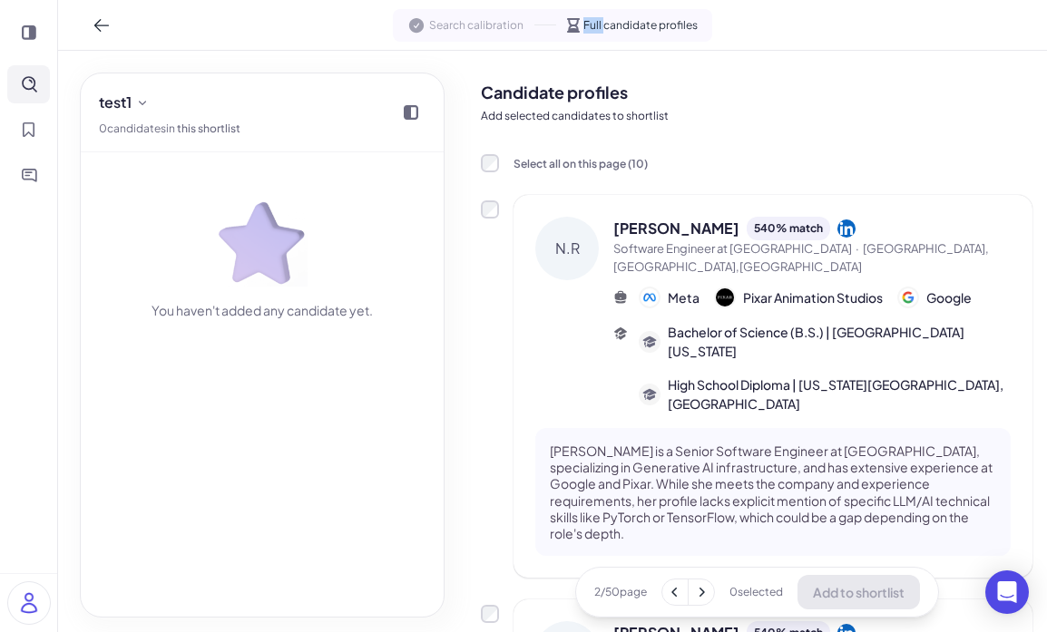
click at [601, 17] on span "Full candidate profiles" at bounding box center [640, 25] width 114 height 16
click at [602, 17] on span "Full candidate profiles" at bounding box center [640, 25] width 114 height 16
click at [509, 23] on span "Search calibration" at bounding box center [476, 25] width 94 height 16
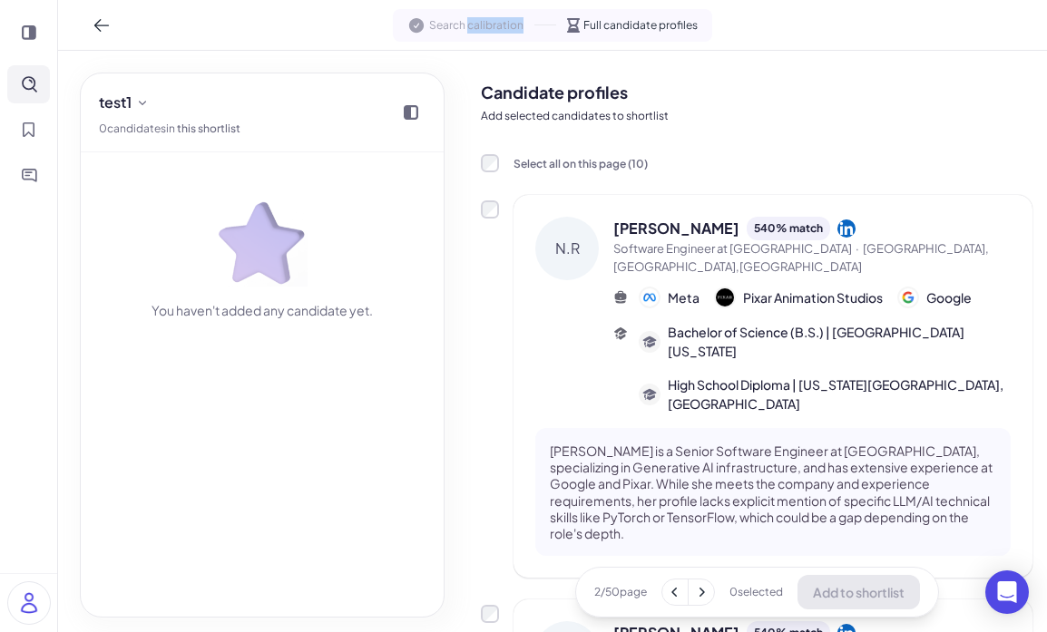
click at [509, 23] on span "Search calibration" at bounding box center [476, 25] width 94 height 16
click at [610, 24] on span "Full candidate profiles" at bounding box center [640, 25] width 114 height 16
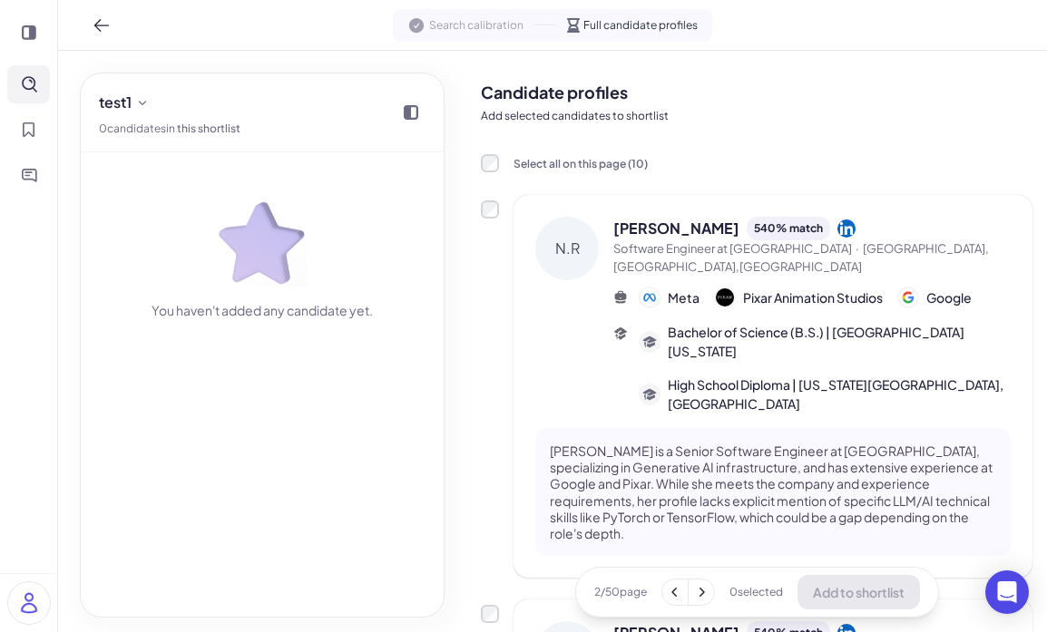
click at [610, 38] on div "Search calibration Full candidate profiles" at bounding box center [552, 25] width 319 height 33
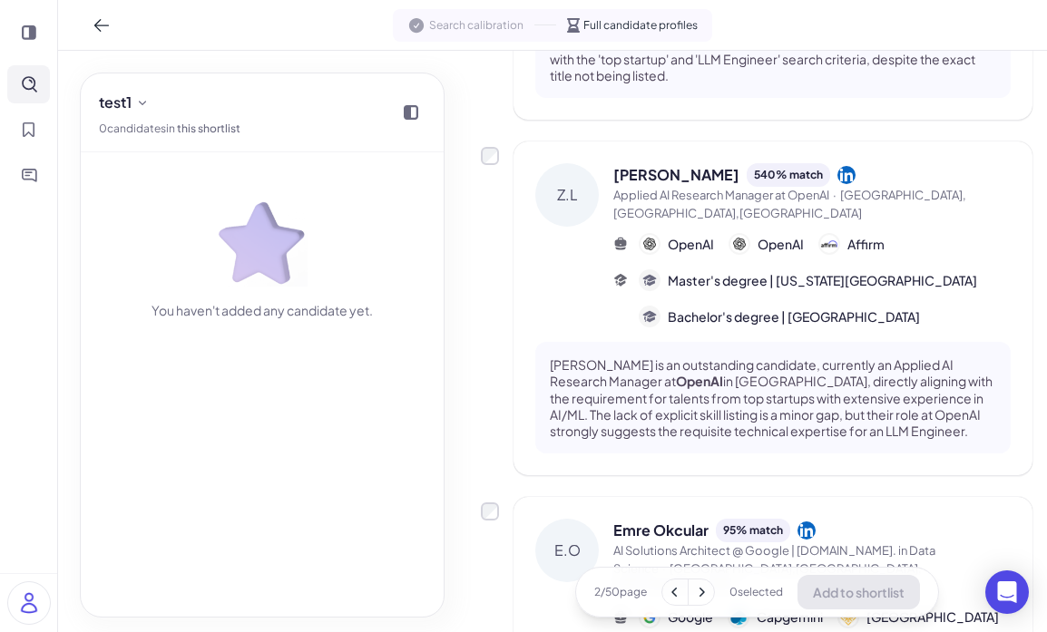
scroll to position [93, 0]
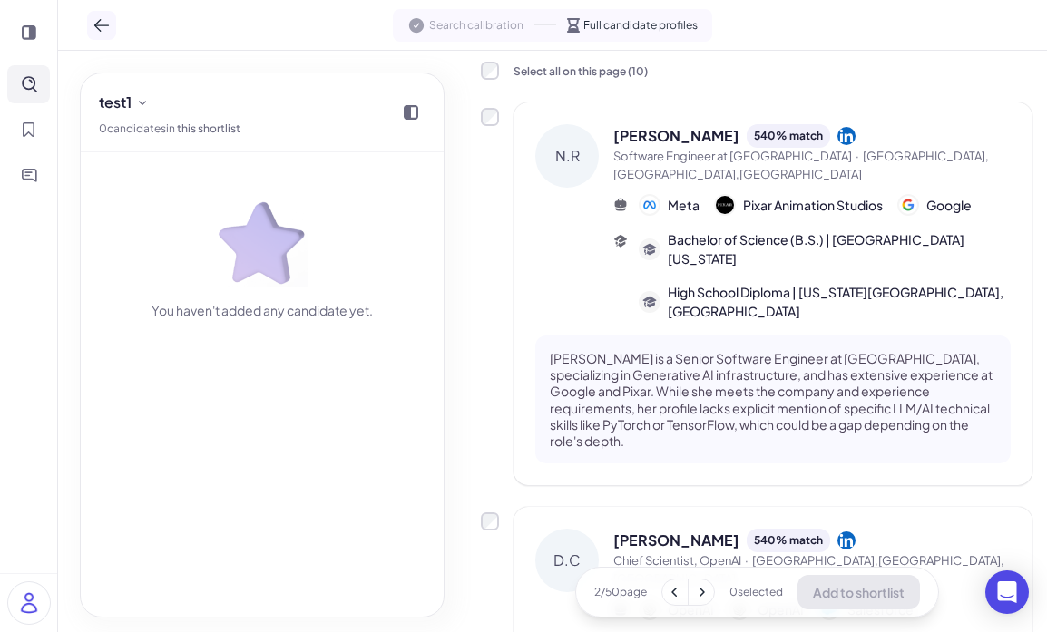
click at [93, 21] on icon at bounding box center [102, 25] width 18 height 18
